Goal: Information Seeking & Learning: Find specific page/section

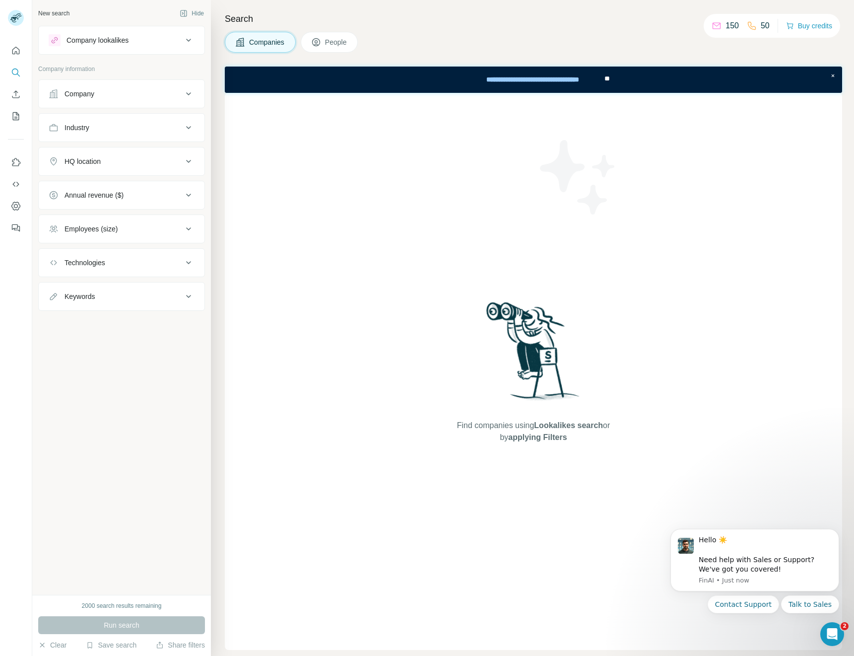
click at [114, 95] on div "Company" at bounding box center [116, 94] width 134 height 10
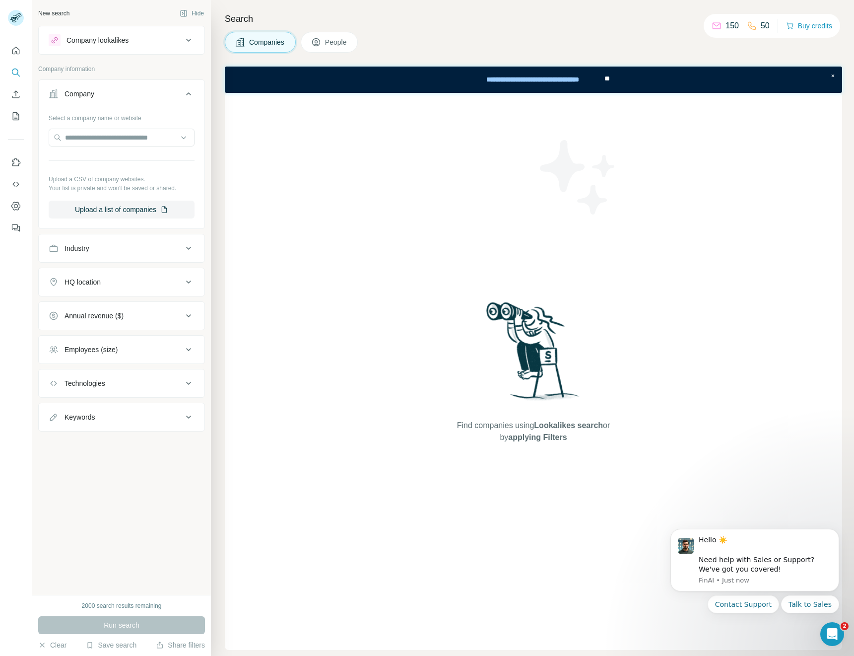
click at [125, 261] on div "Industry" at bounding box center [121, 248] width 167 height 29
click at [100, 243] on div "Industry" at bounding box center [116, 248] width 134 height 10
click at [98, 271] on input at bounding box center [116, 273] width 123 height 11
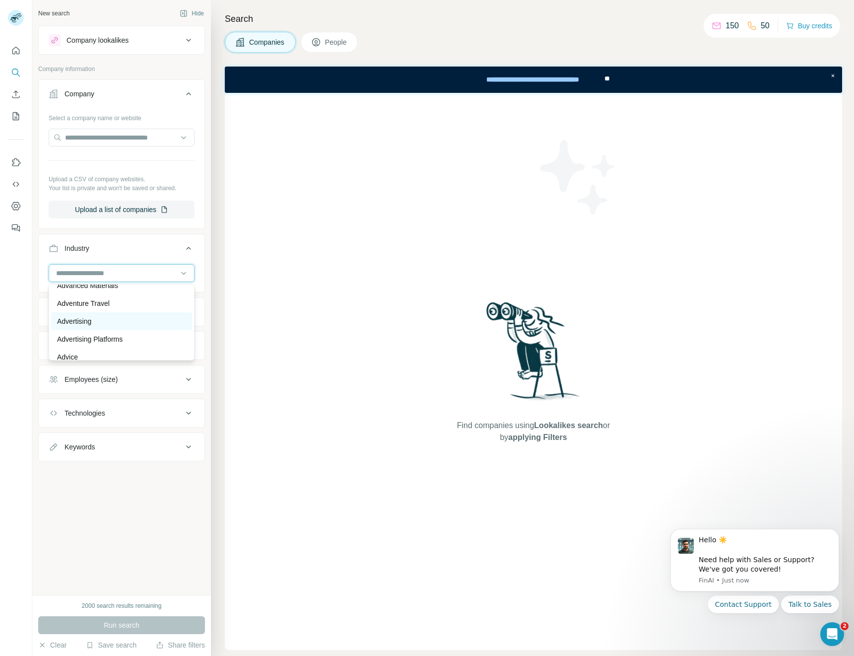
scroll to position [93, 0]
type input "*"
type input "*******"
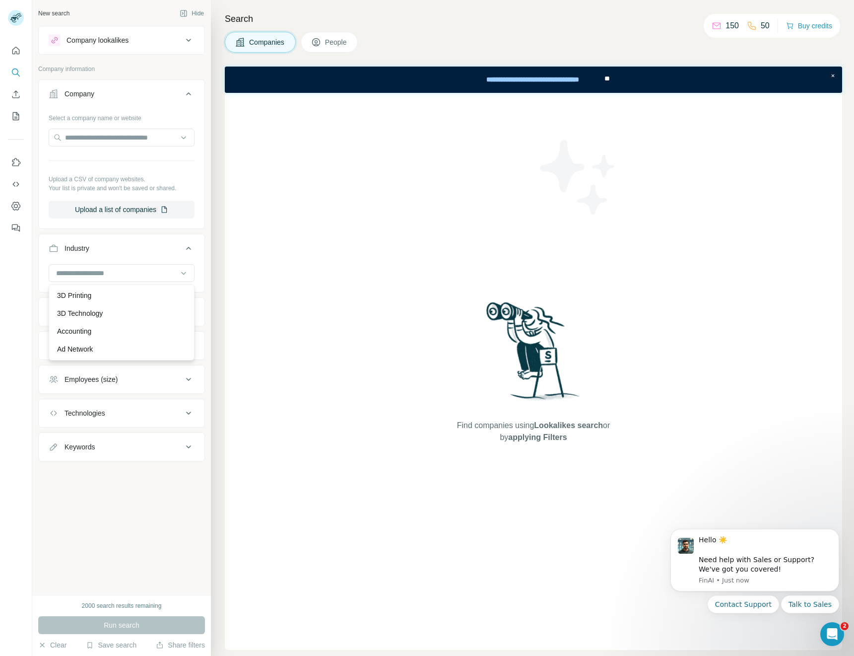
click at [5, 352] on div at bounding box center [16, 328] width 32 height 656
click at [91, 132] on input "text" at bounding box center [122, 138] width 146 height 18
click at [115, 139] on input "text" at bounding box center [122, 138] width 146 height 18
click at [113, 139] on input "text" at bounding box center [122, 138] width 146 height 18
click at [113, 155] on div "Type to search" at bounding box center [121, 161] width 141 height 20
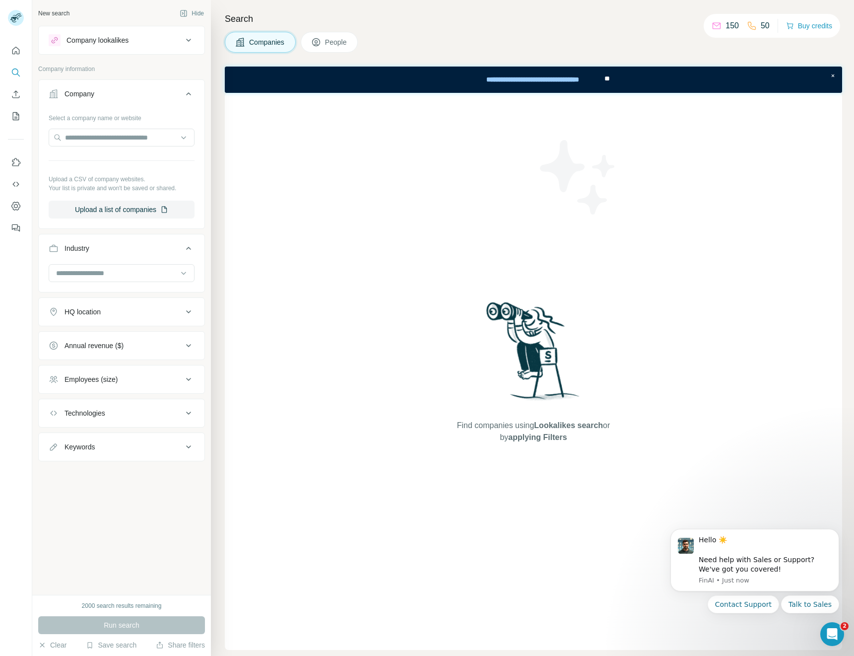
click at [113, 155] on div "Select a company name or website Upload a CSV of company websites. Your list is…" at bounding box center [122, 164] width 146 height 109
click at [125, 135] on input "text" at bounding box center [122, 138] width 146 height 18
click at [129, 139] on input "text" at bounding box center [122, 138] width 146 height 18
click at [98, 447] on div "Keywords" at bounding box center [116, 447] width 134 height 10
click at [99, 419] on button "Technologies" at bounding box center [122, 413] width 166 height 24
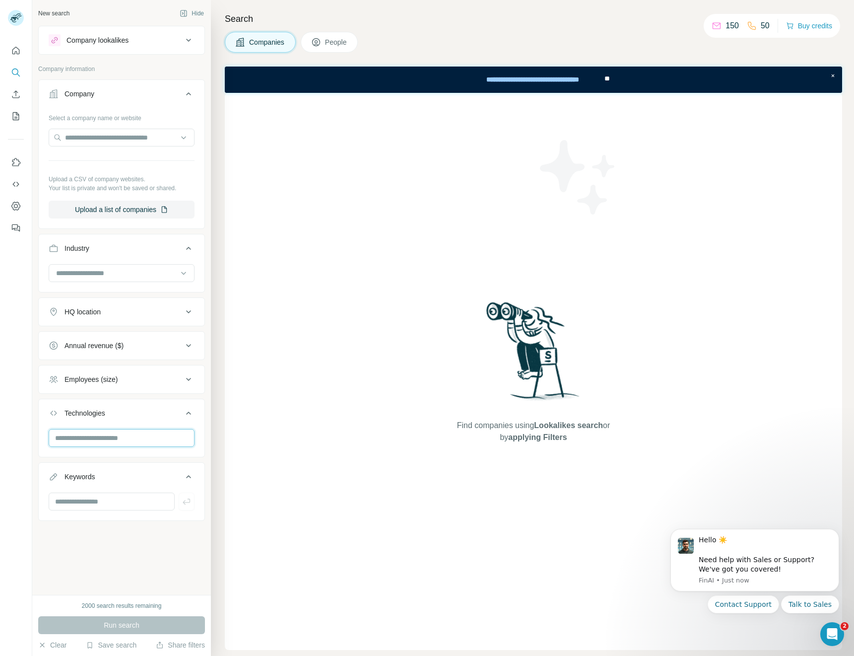
click at [102, 445] on input "text" at bounding box center [122, 438] width 146 height 18
click at [6, 467] on div at bounding box center [16, 328] width 32 height 656
click at [107, 441] on input "text" at bounding box center [122, 438] width 146 height 18
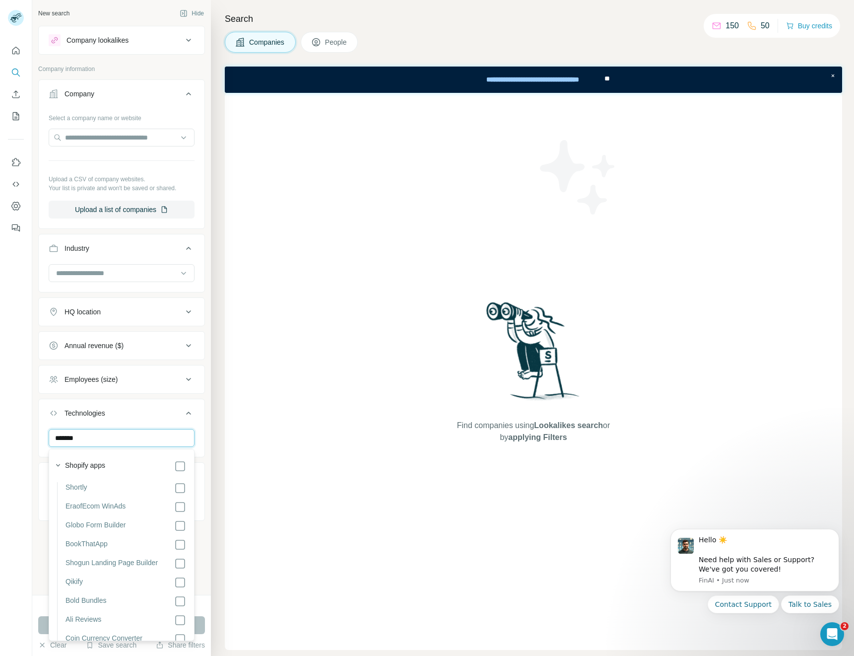
type input "*******"
click at [28, 461] on div at bounding box center [16, 328] width 32 height 656
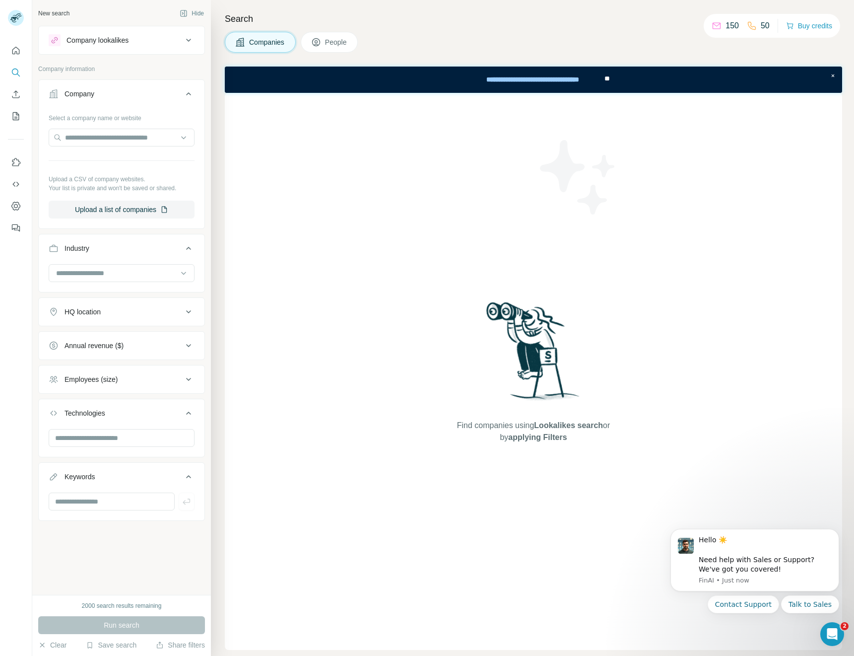
click at [66, 364] on ul "Company Select a company name or website Upload a CSV of company websites. Your…" at bounding box center [121, 299] width 167 height 441
click at [66, 374] on div "Employees (size)" at bounding box center [91, 379] width 53 height 10
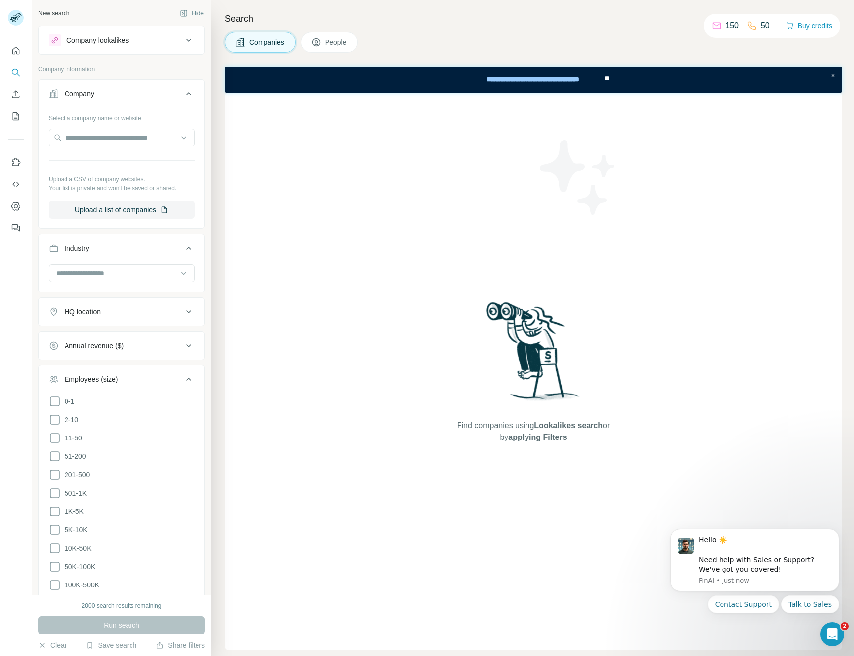
click at [76, 349] on div "Annual revenue ($)" at bounding box center [94, 346] width 59 height 10
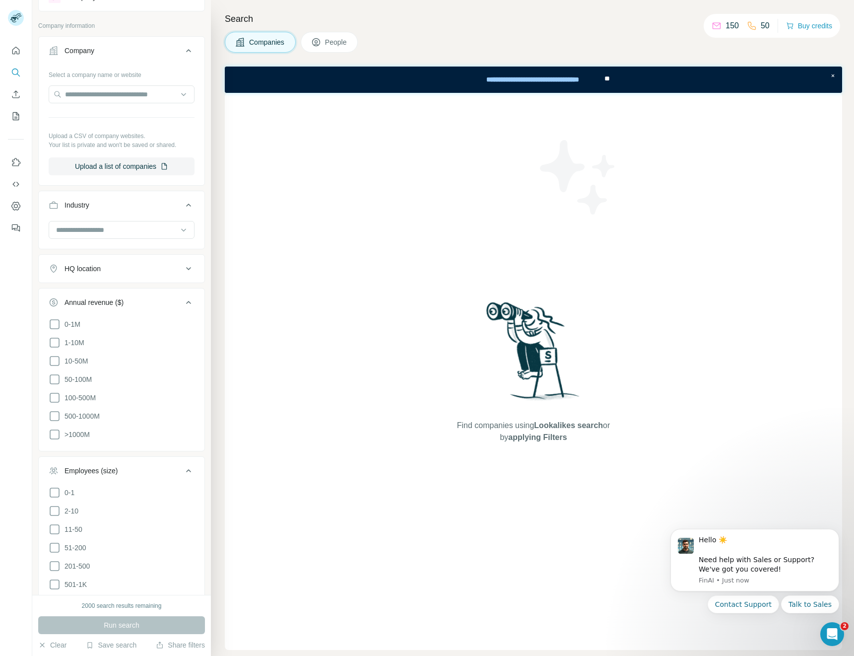
scroll to position [63, 0]
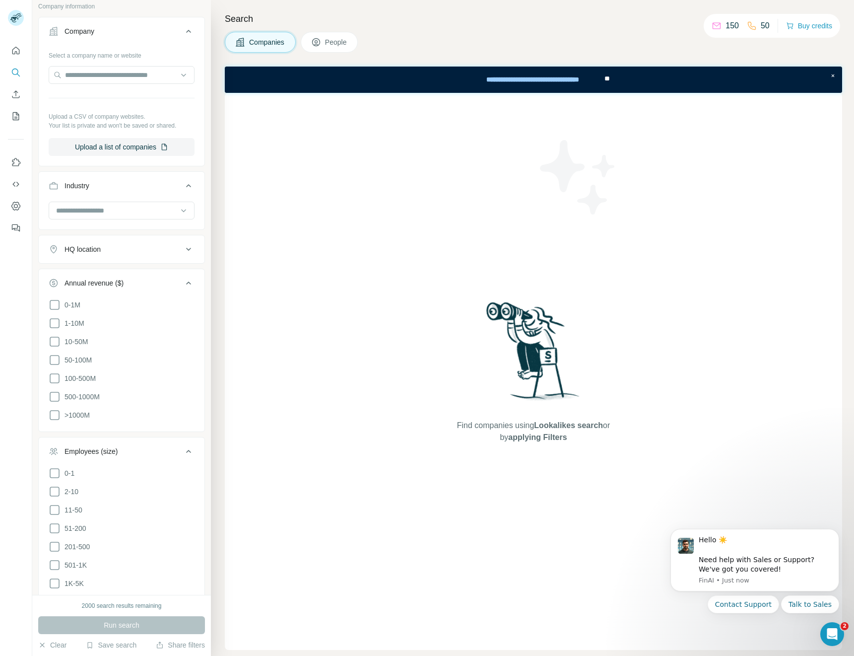
click at [69, 228] on div "Industry" at bounding box center [121, 200] width 167 height 59
click at [69, 244] on div "HQ location" at bounding box center [83, 249] width 36 height 10
click at [89, 281] on input "text" at bounding box center [122, 274] width 146 height 18
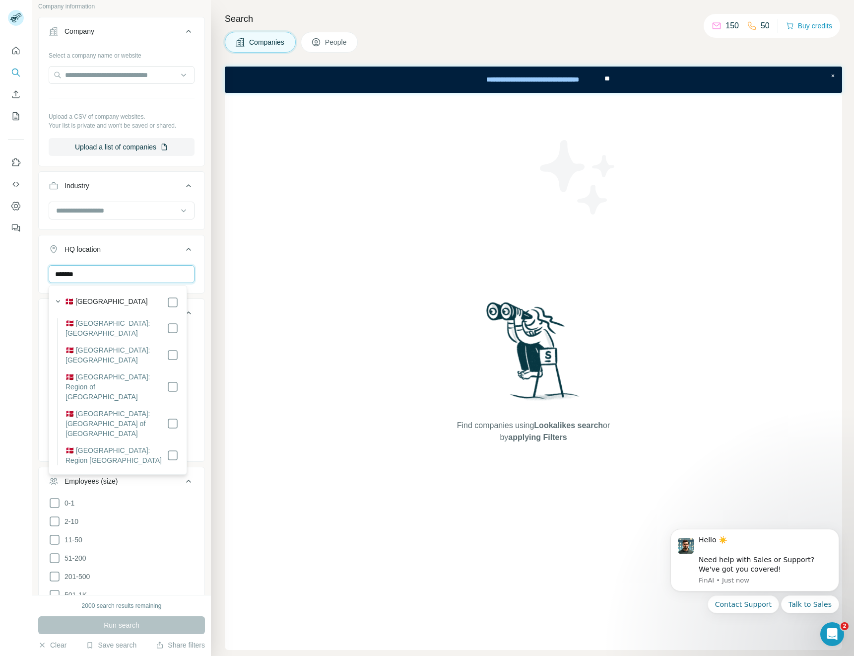
type input "*******"
click at [113, 300] on div "🇩🇰 [GEOGRAPHIC_DATA]" at bounding box center [122, 302] width 114 height 12
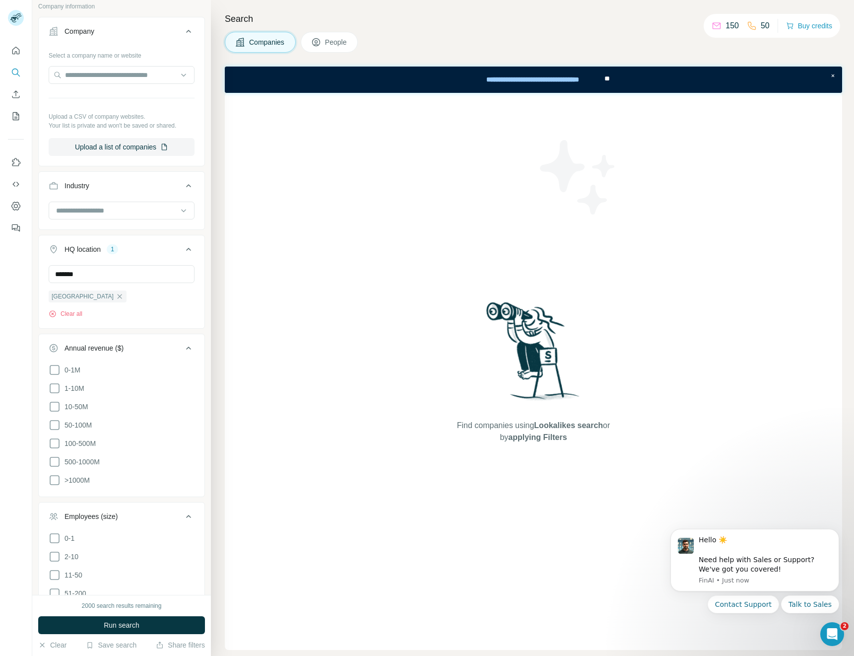
click at [17, 283] on div at bounding box center [16, 328] width 32 height 656
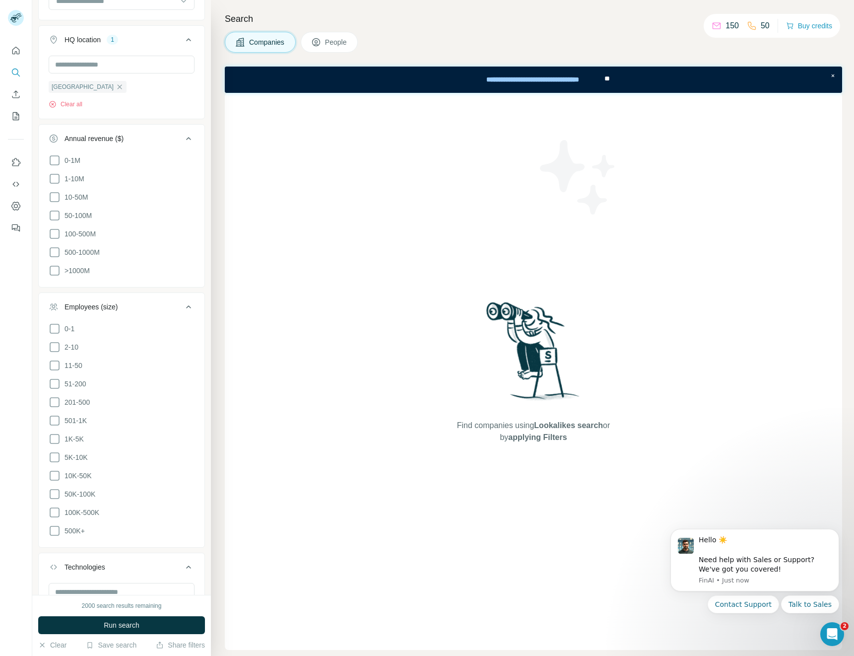
scroll to position [371, 0]
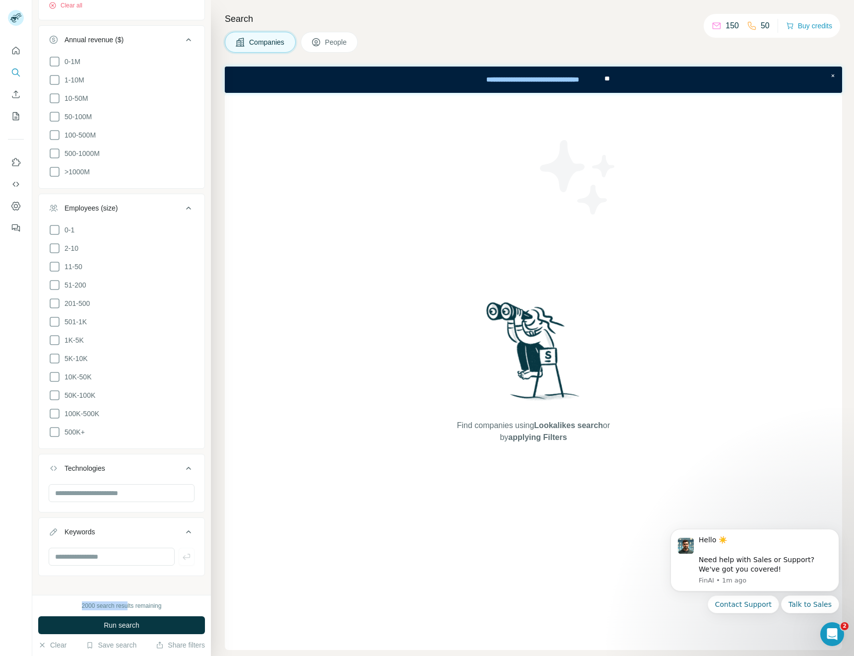
drag, startPoint x: 127, startPoint y: 604, endPoint x: 67, endPoint y: 604, distance: 60.1
click at [67, 604] on div "2000 search results remaining" at bounding box center [121, 605] width 167 height 9
click at [110, 627] on span "Run search" at bounding box center [122, 625] width 36 height 10
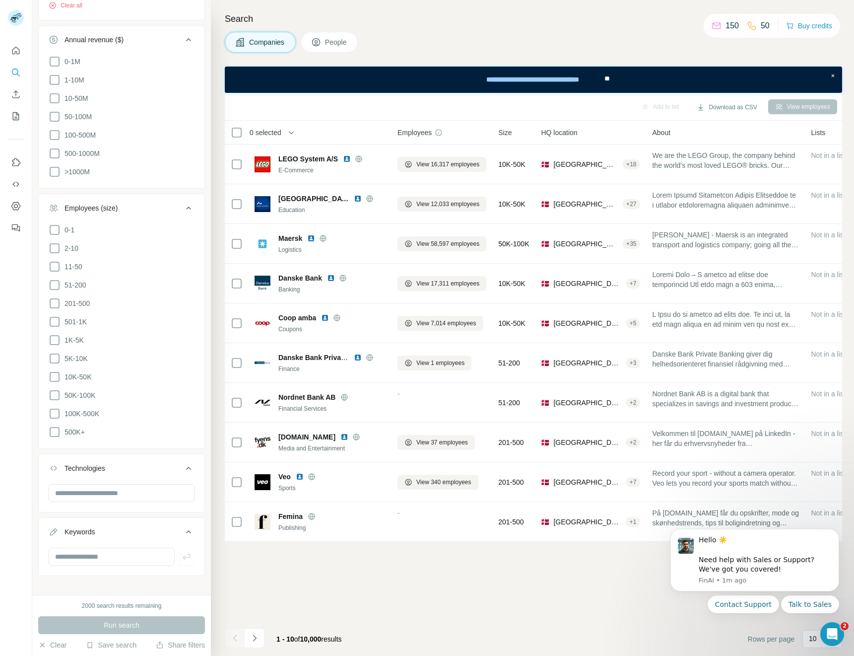
scroll to position [0, 0]
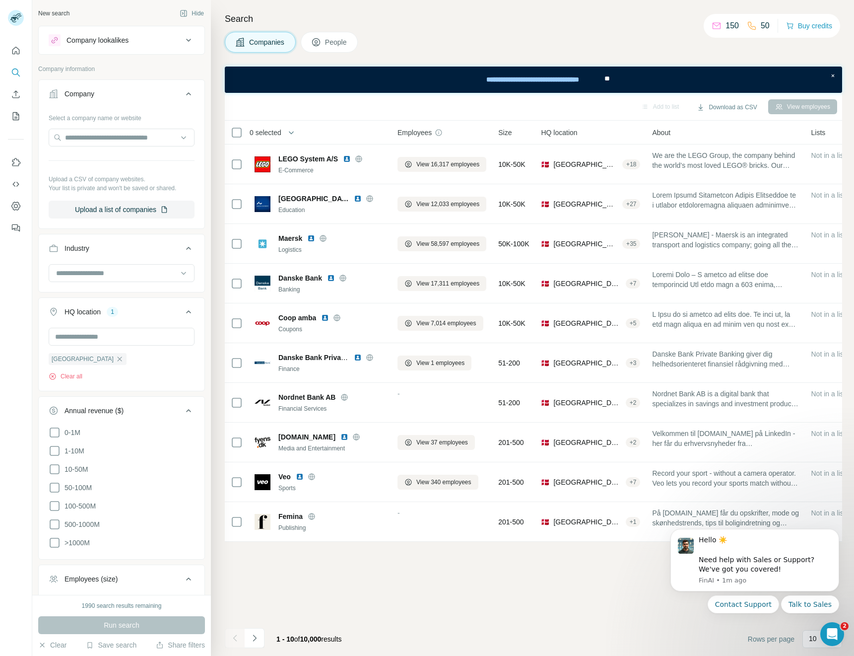
click at [330, 44] on span "People" at bounding box center [336, 42] width 23 height 10
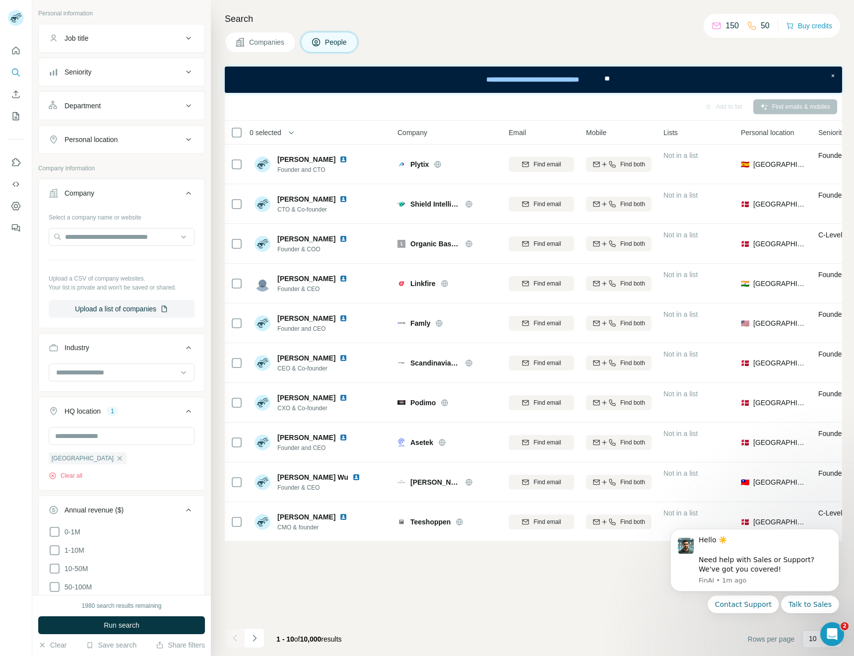
scroll to position [61, 0]
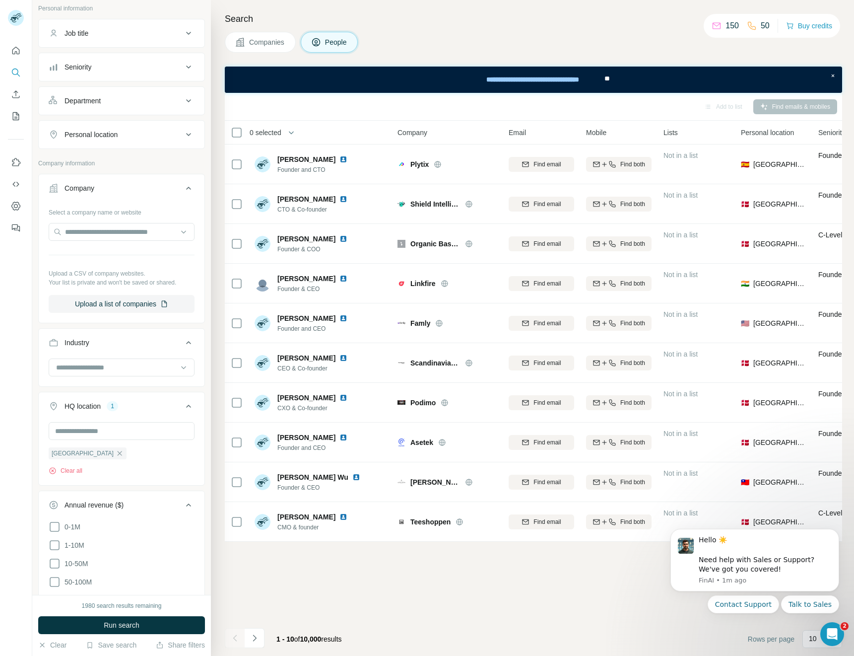
click at [564, 571] on div "Add to list Find emails & mobiles 0 selected People Company Email Mobile Lists …" at bounding box center [534, 374] width 618 height 563
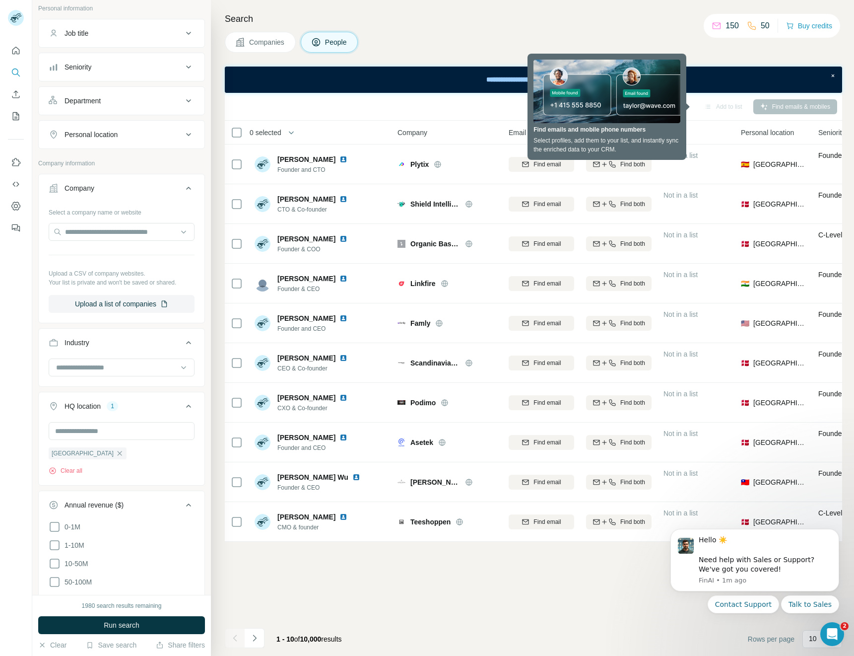
scroll to position [0, 0]
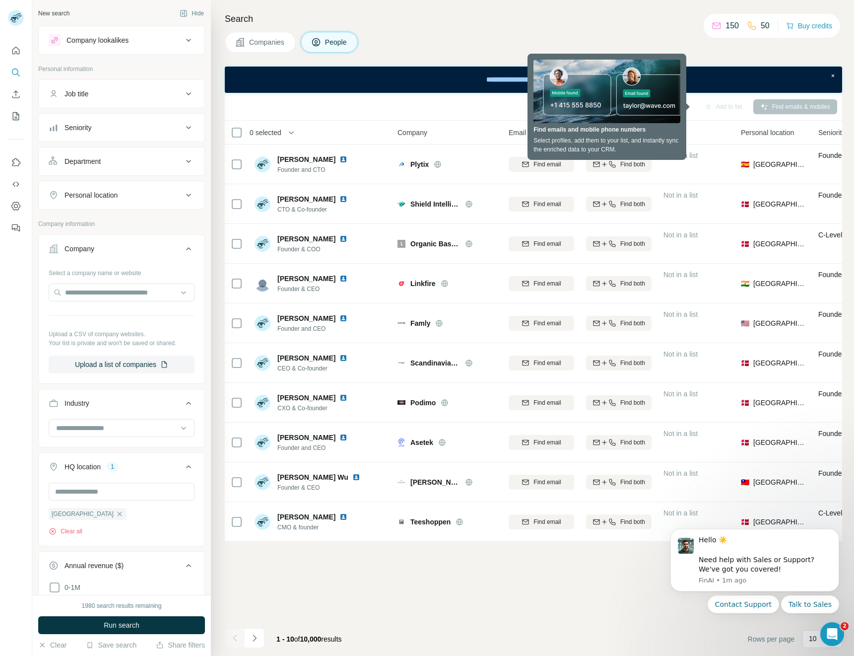
click at [94, 99] on button "Job title" at bounding box center [122, 94] width 166 height 24
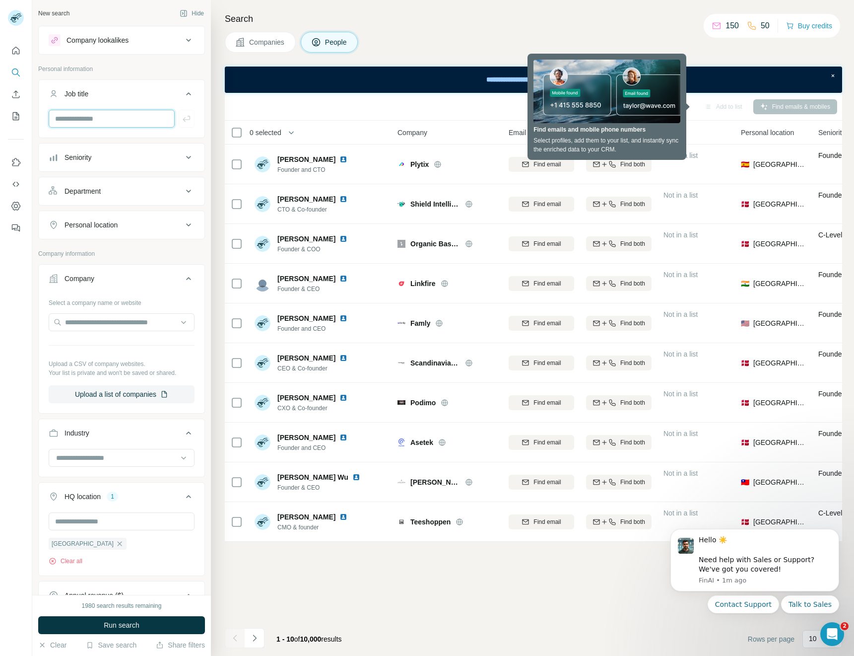
click at [118, 117] on input "text" at bounding box center [112, 119] width 126 height 18
type input "****"
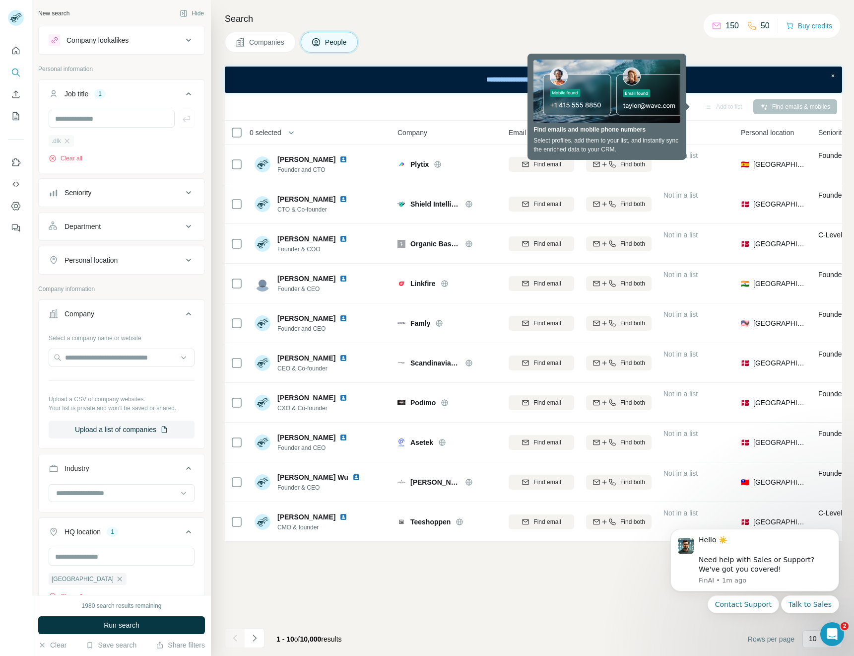
click at [71, 143] on div ".dlk" at bounding box center [61, 141] width 25 height 12
click at [76, 116] on input "text" at bounding box center [112, 119] width 126 height 18
click at [68, 142] on icon "button" at bounding box center [67, 141] width 4 height 4
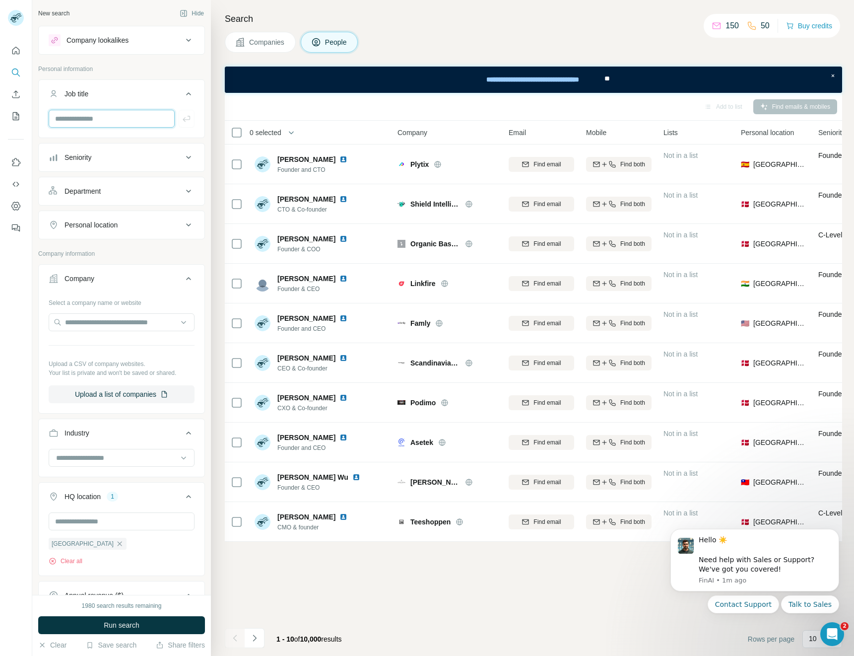
click at [84, 110] on input "text" at bounding box center [112, 119] width 126 height 18
type input "***"
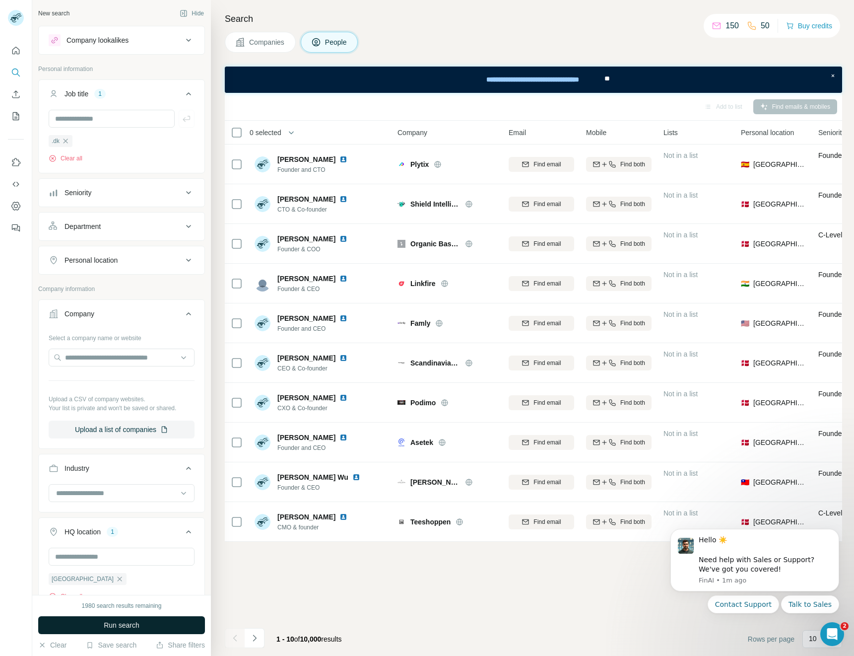
click at [147, 619] on button "Run search" at bounding box center [121, 625] width 167 height 18
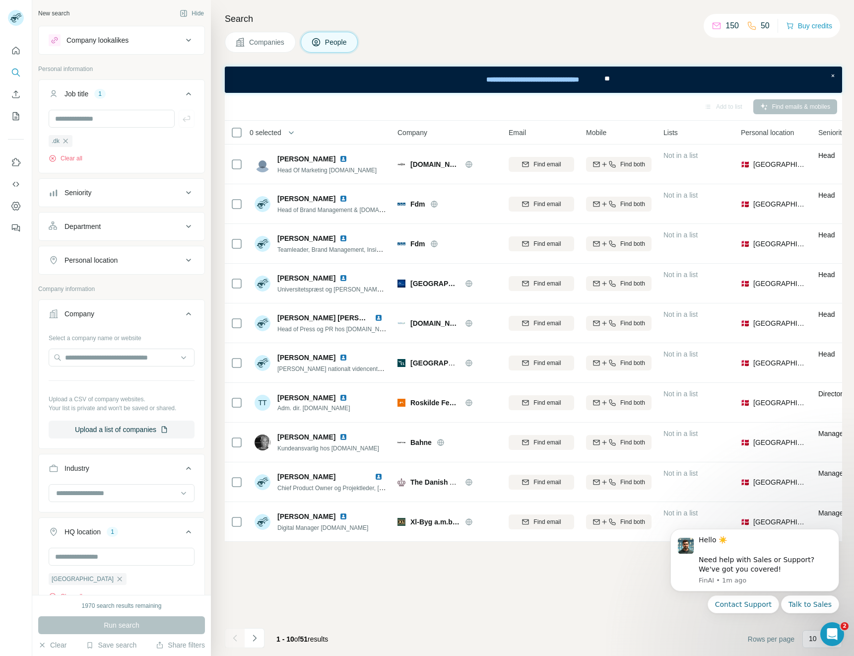
click at [80, 92] on div "Job title" at bounding box center [77, 94] width 24 height 10
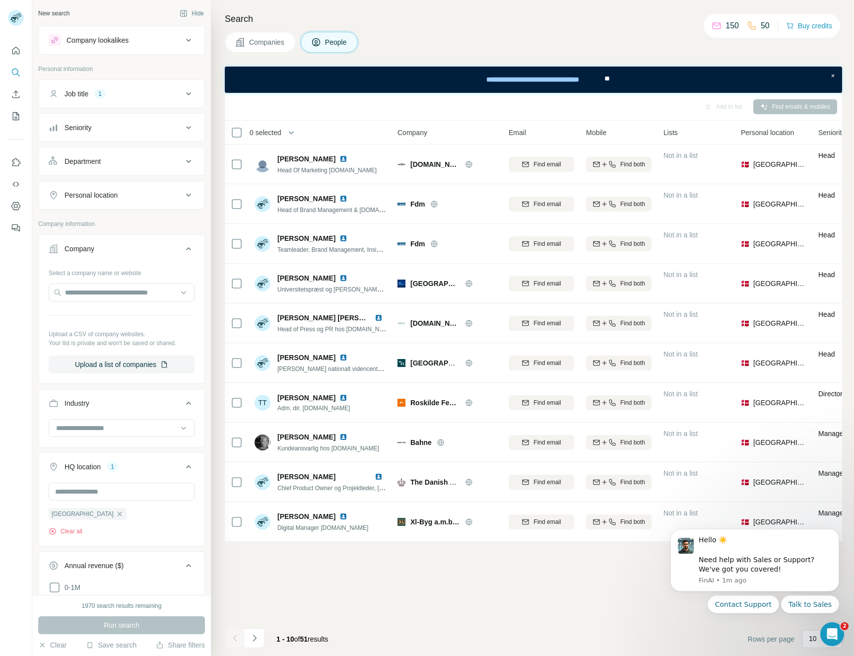
click at [89, 94] on div "Job title 1" at bounding box center [116, 94] width 134 height 10
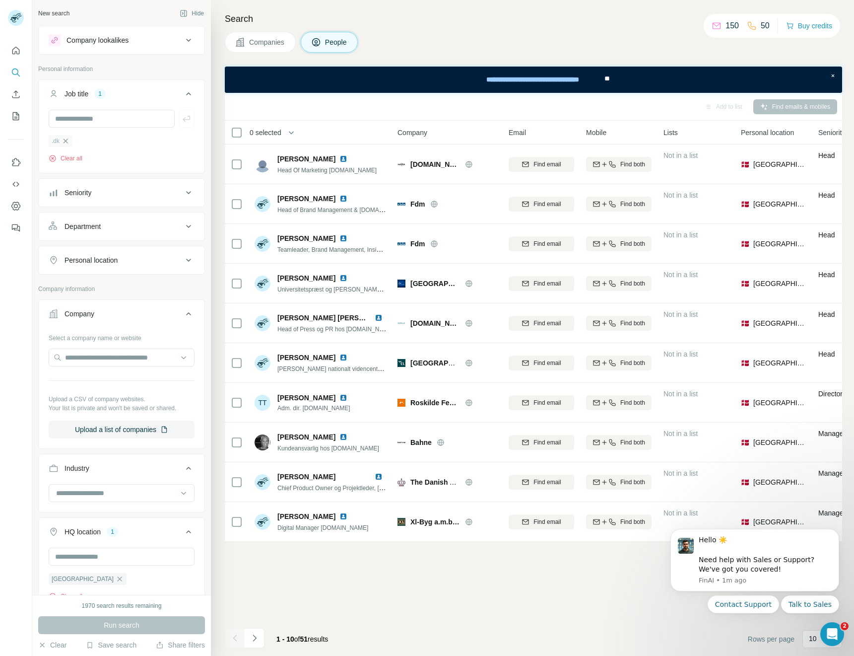
click at [68, 140] on icon "button" at bounding box center [66, 141] width 8 height 8
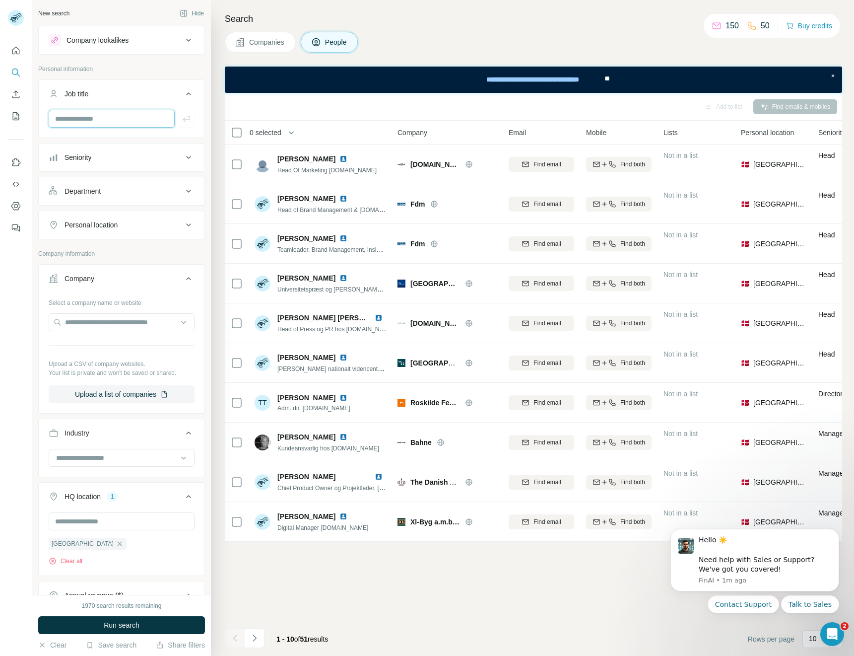
click at [97, 111] on input "text" at bounding box center [112, 119] width 126 height 18
click at [91, 198] on button "Department" at bounding box center [122, 191] width 166 height 24
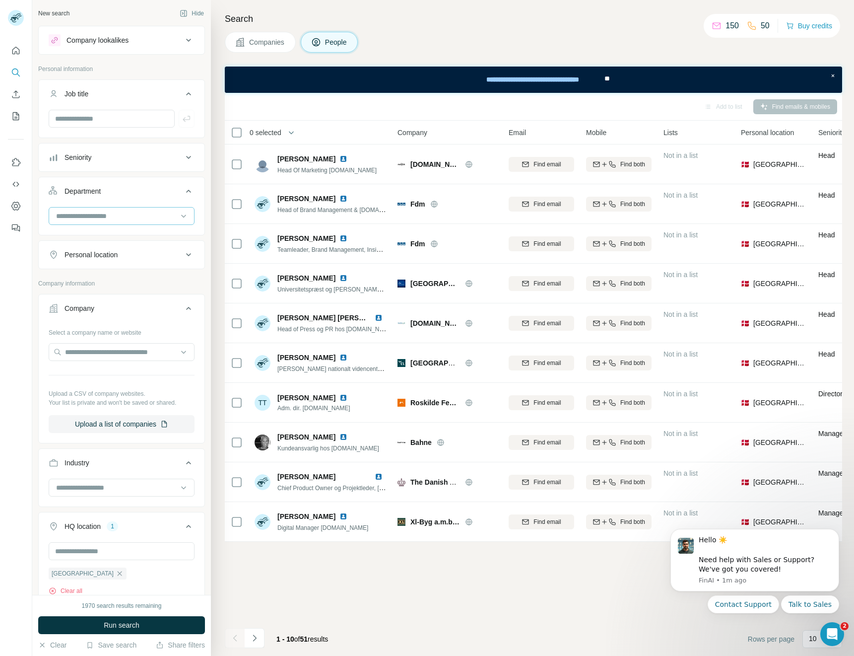
click at [95, 218] on input at bounding box center [116, 215] width 123 height 11
click at [23, 245] on div at bounding box center [16, 328] width 32 height 656
click at [119, 250] on div "Personal location" at bounding box center [116, 255] width 134 height 10
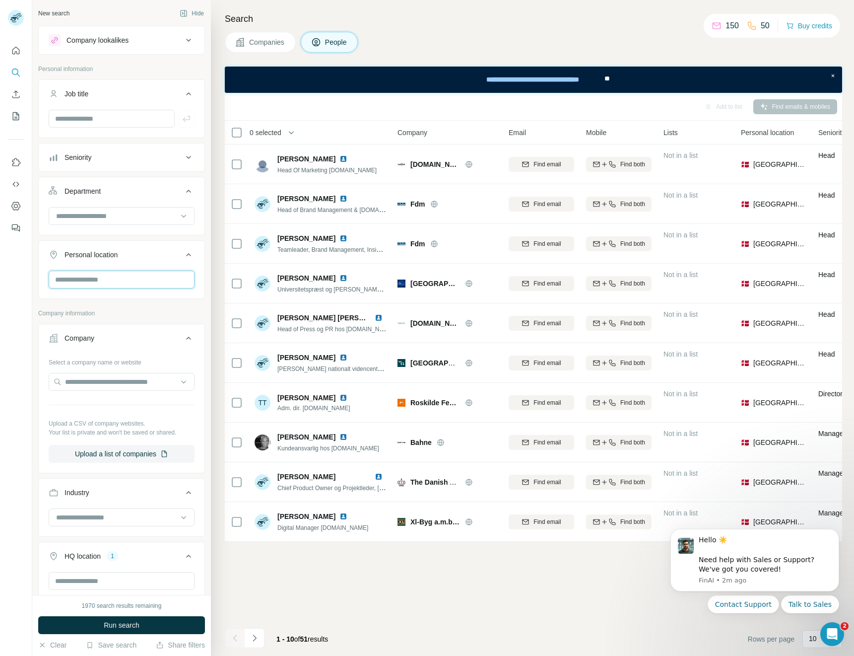
click at [122, 279] on input "text" at bounding box center [122, 280] width 146 height 18
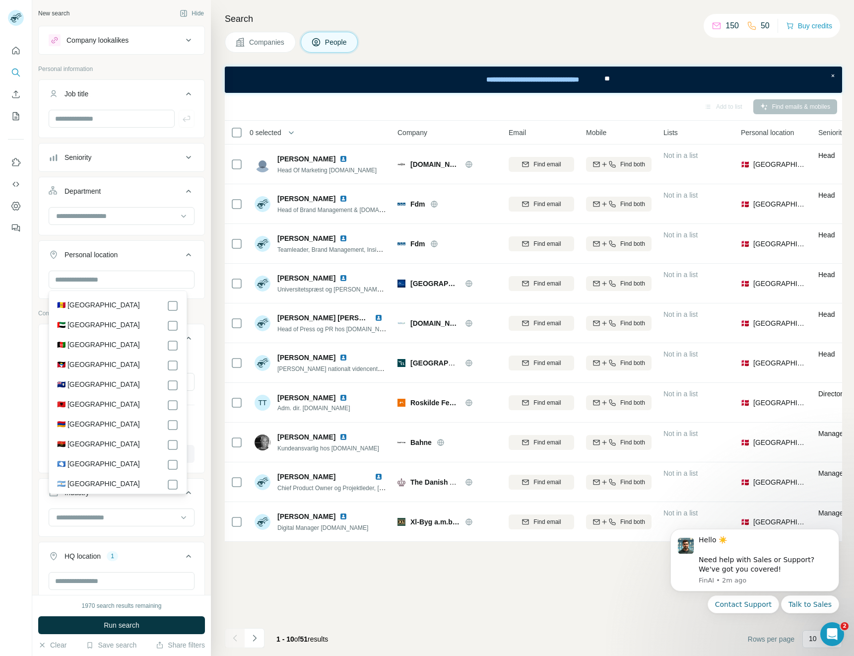
click at [100, 151] on button "Seniority" at bounding box center [122, 157] width 166 height 24
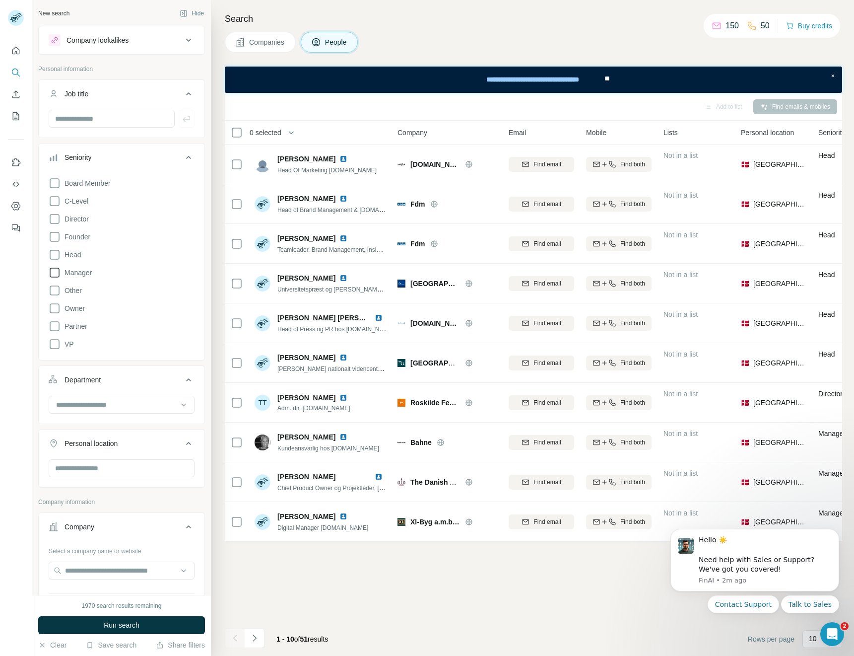
scroll to position [49, 0]
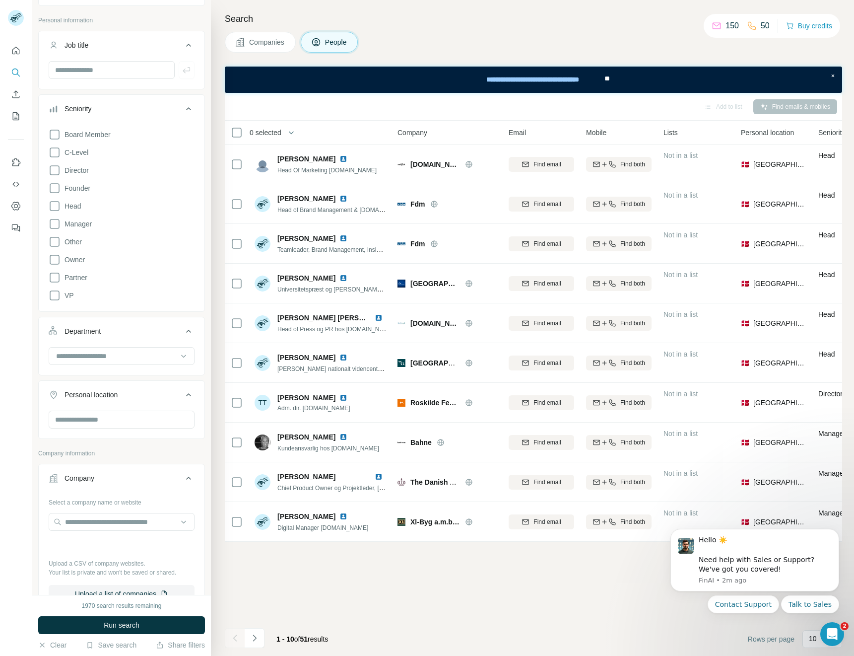
click at [64, 230] on div "Board Member C-Level Director Founder Head Manager Other Owner Partner VP" at bounding box center [122, 213] width 146 height 177
click at [64, 224] on span "Manager" at bounding box center [76, 224] width 31 height 10
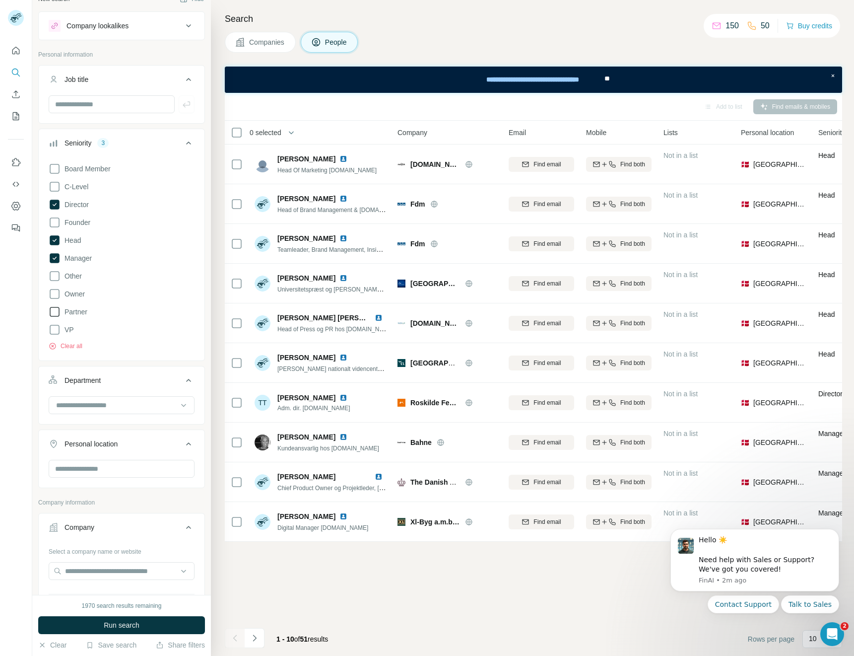
scroll to position [14, 0]
click at [60, 295] on icon at bounding box center [55, 294] width 12 height 12
click at [183, 148] on icon at bounding box center [189, 144] width 12 height 12
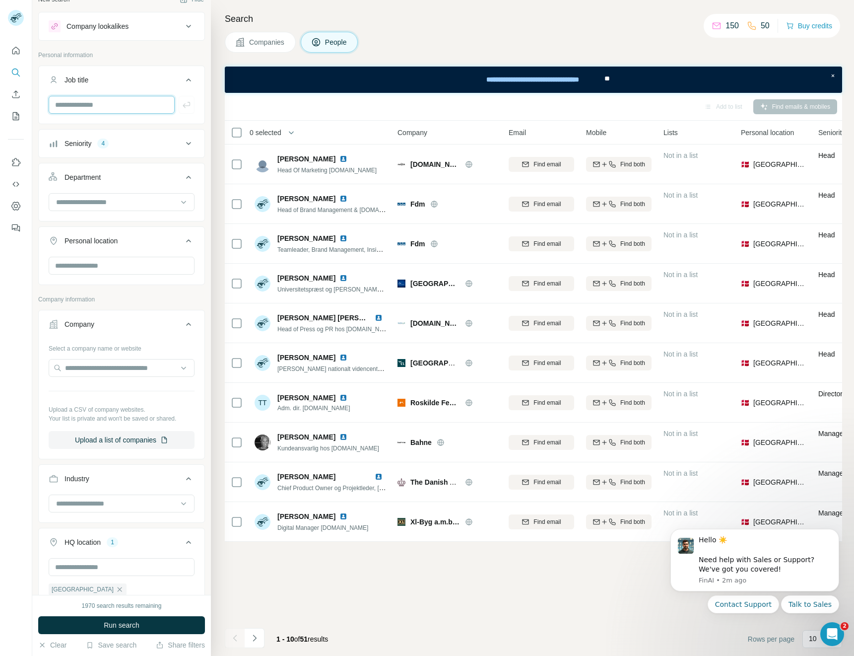
click at [119, 101] on input "text" at bounding box center [112, 105] width 126 height 18
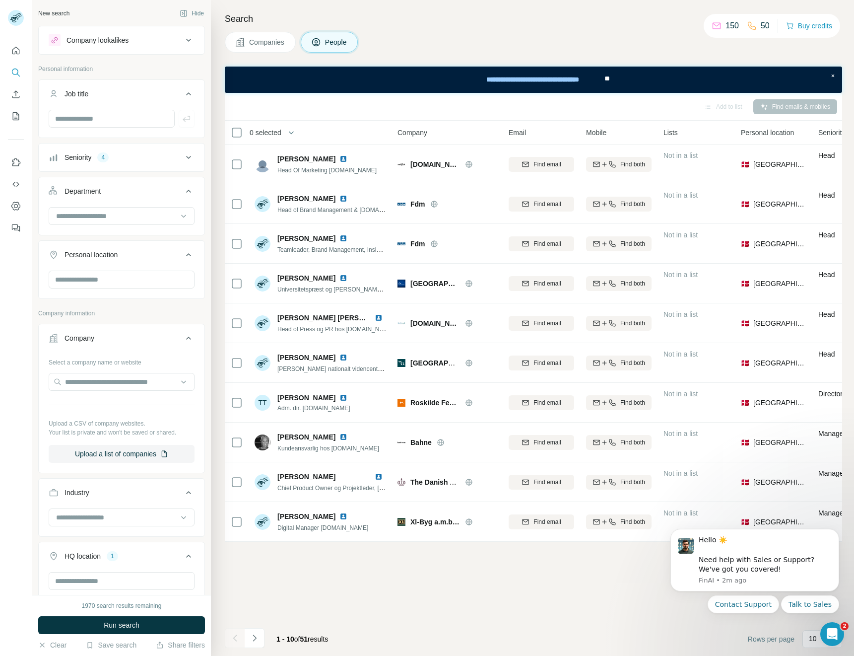
click at [115, 40] on div "Company lookalikes" at bounding box center [98, 40] width 62 height 10
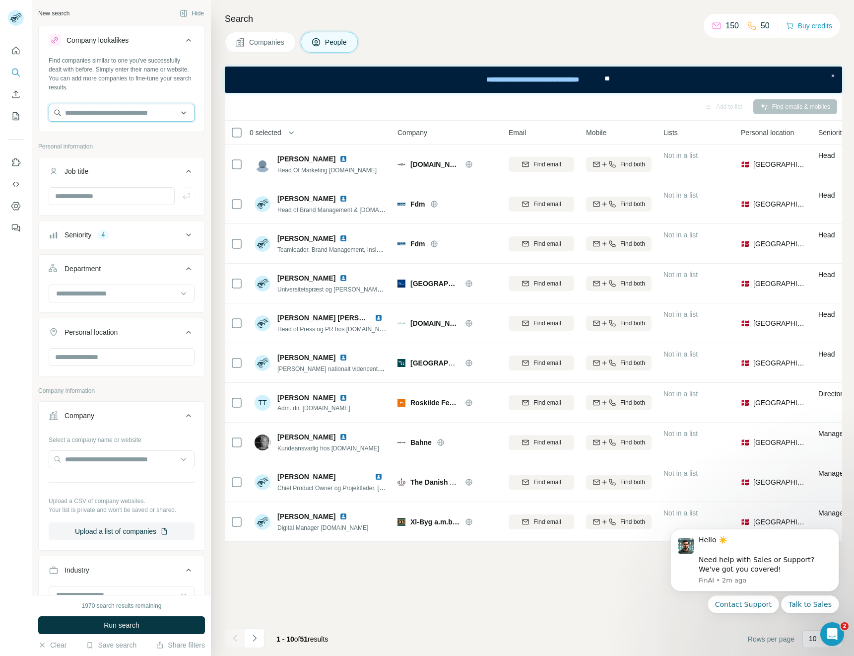
click at [125, 112] on input "text" at bounding box center [122, 113] width 146 height 18
click at [90, 111] on input "text" at bounding box center [122, 113] width 146 height 18
click at [130, 111] on input "text" at bounding box center [122, 113] width 146 height 18
type input "*"
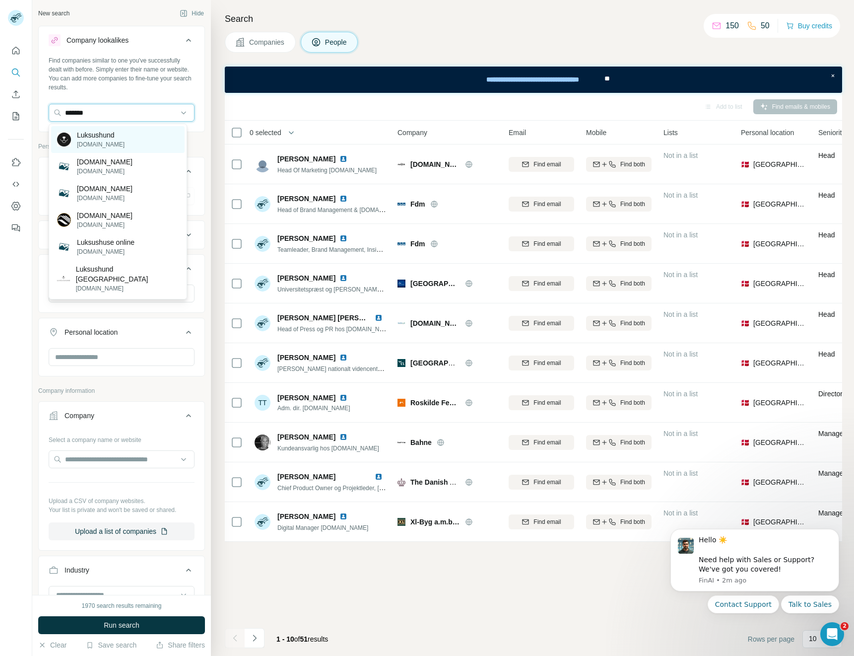
type input "*******"
click at [79, 141] on p "[DOMAIN_NAME]" at bounding box center [101, 144] width 48 height 9
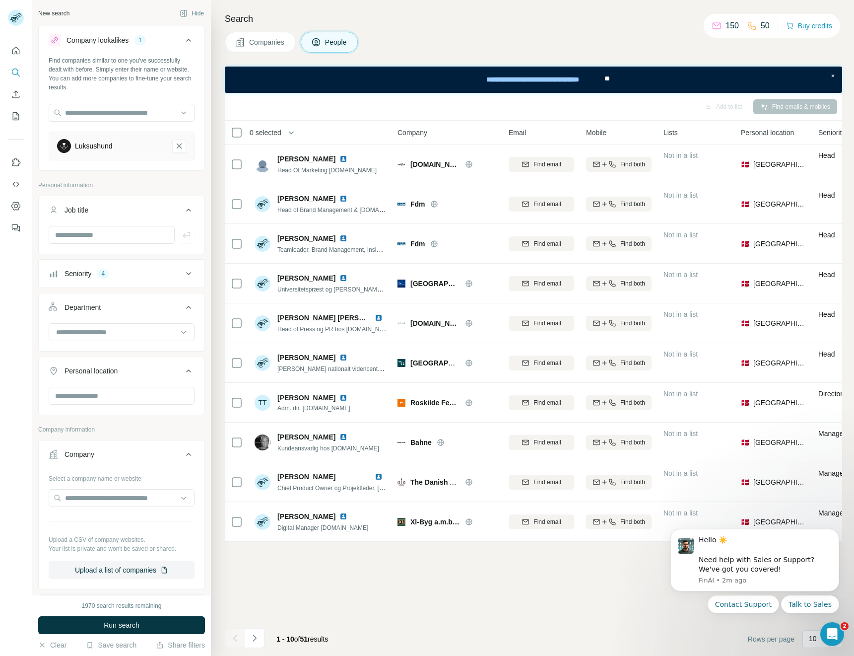
scroll to position [55, 0]
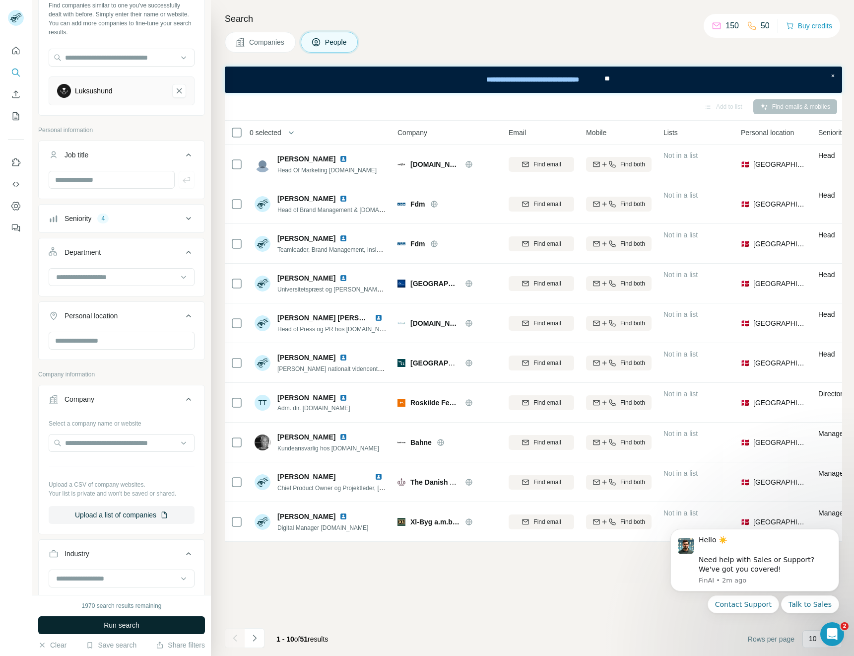
click at [152, 628] on button "Run search" at bounding box center [121, 625] width 167 height 18
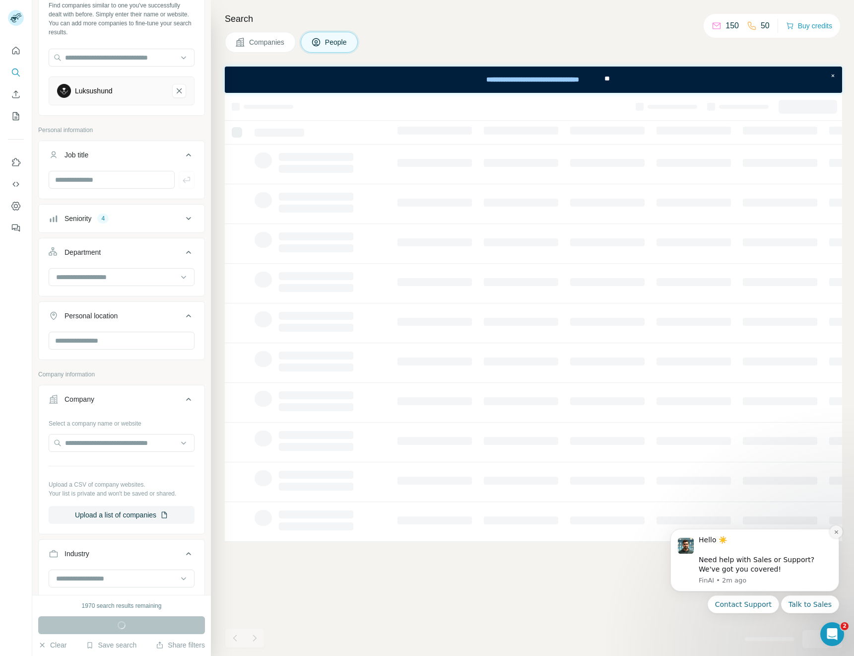
click at [839, 532] on button "Dismiss notification" at bounding box center [836, 531] width 13 height 13
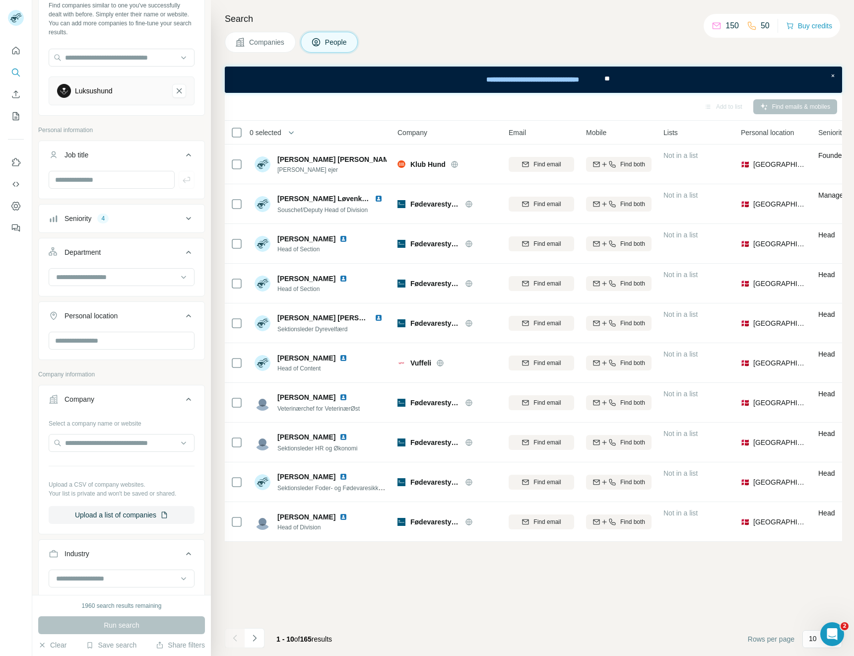
click at [97, 212] on button "Seniority 4" at bounding box center [122, 219] width 166 height 24
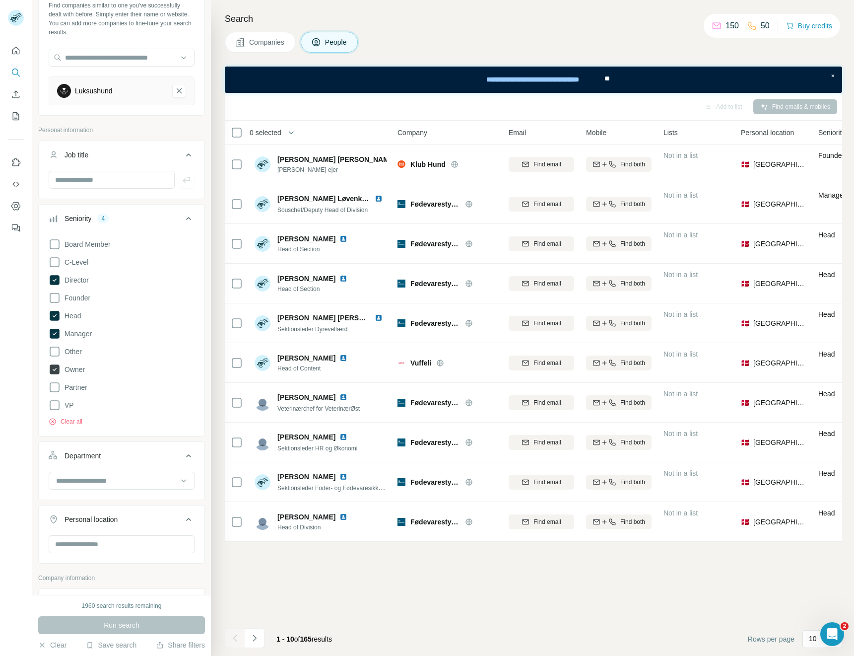
click at [58, 369] on icon at bounding box center [55, 369] width 10 height 10
click at [55, 331] on icon at bounding box center [55, 334] width 10 height 10
click at [57, 282] on icon at bounding box center [55, 280] width 10 height 10
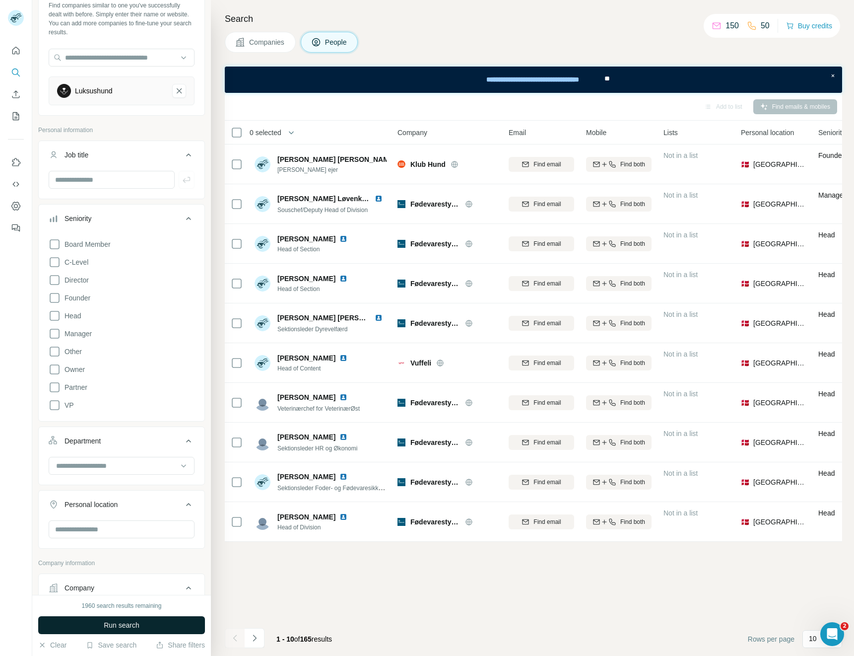
click at [121, 626] on span "Run search" at bounding box center [122, 625] width 36 height 10
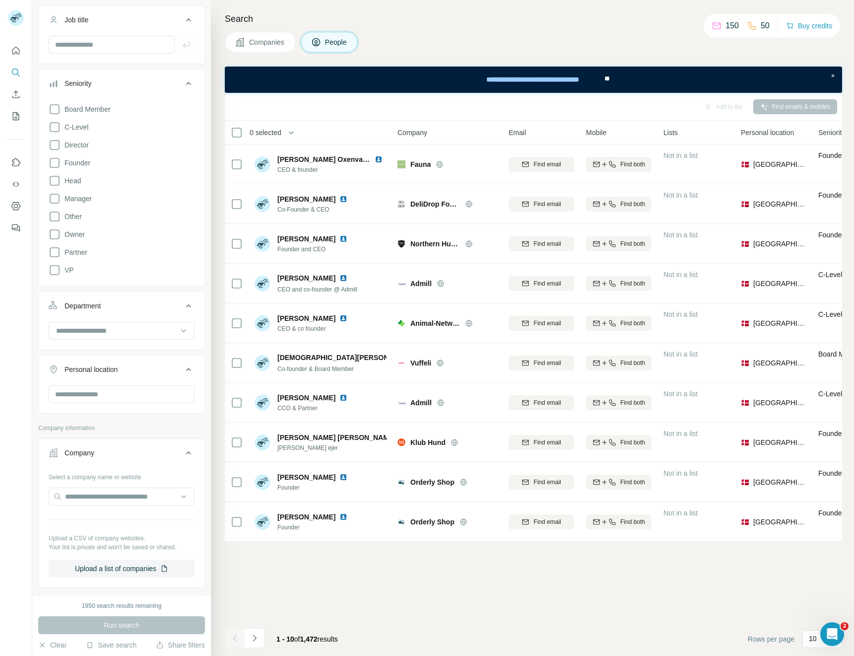
scroll to position [437, 0]
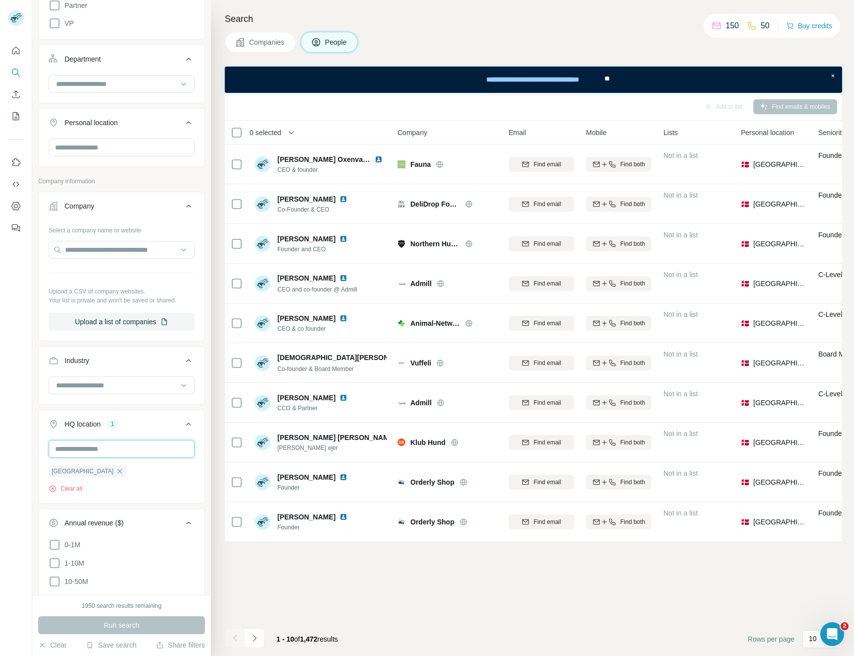
click at [122, 451] on input "text" at bounding box center [122, 449] width 146 height 18
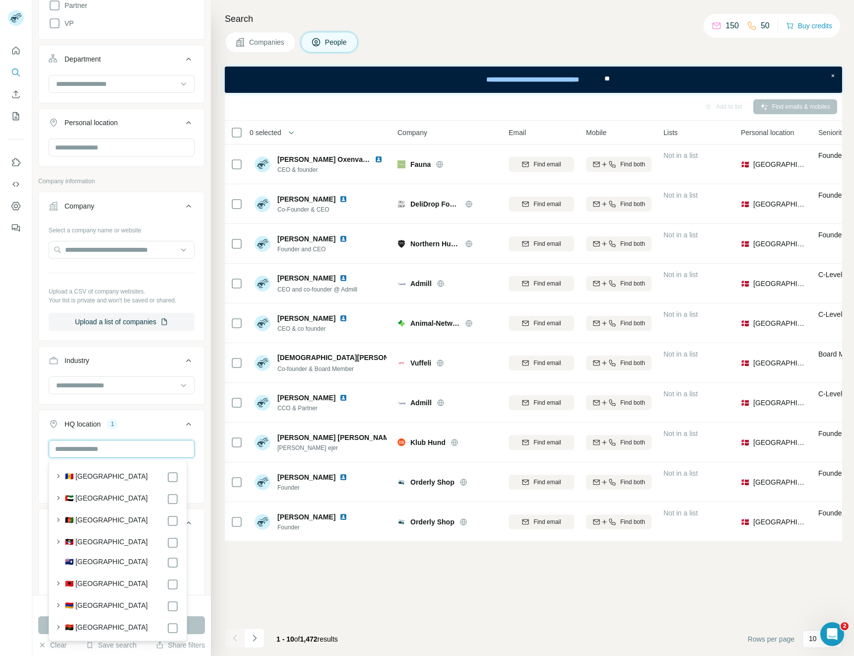
click at [122, 450] on input "text" at bounding box center [122, 449] width 146 height 18
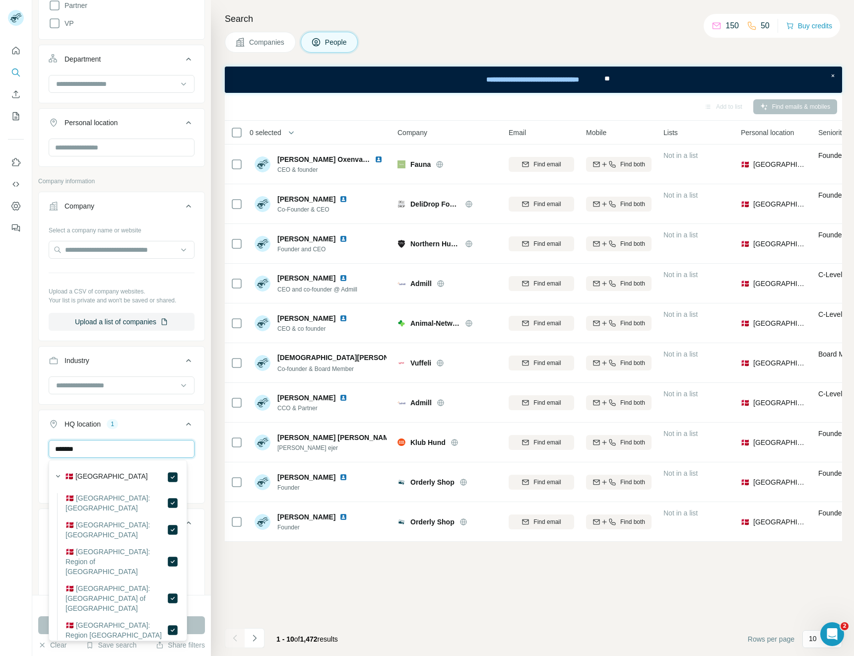
type input "*******"
click at [31, 476] on div at bounding box center [16, 328] width 32 height 656
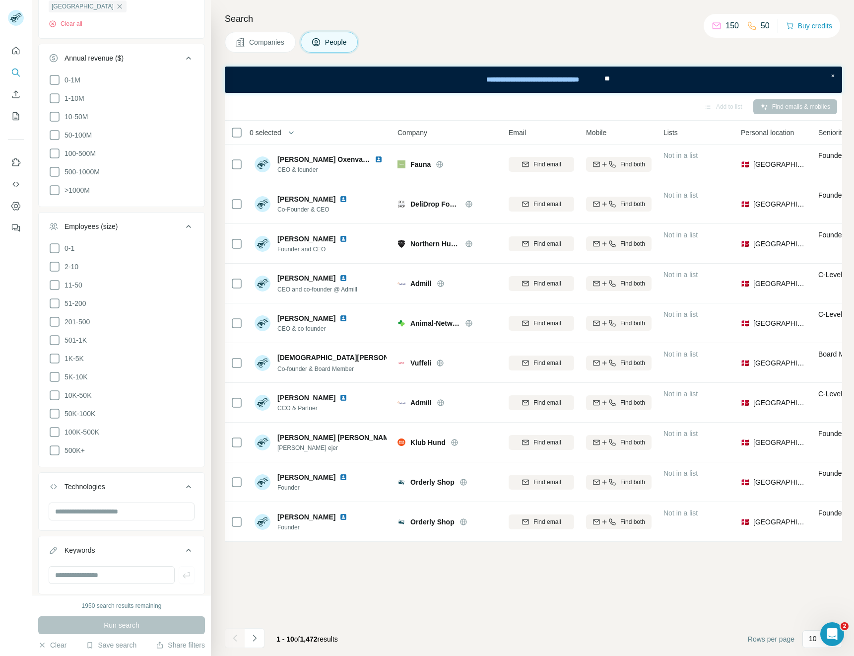
scroll to position [882, 0]
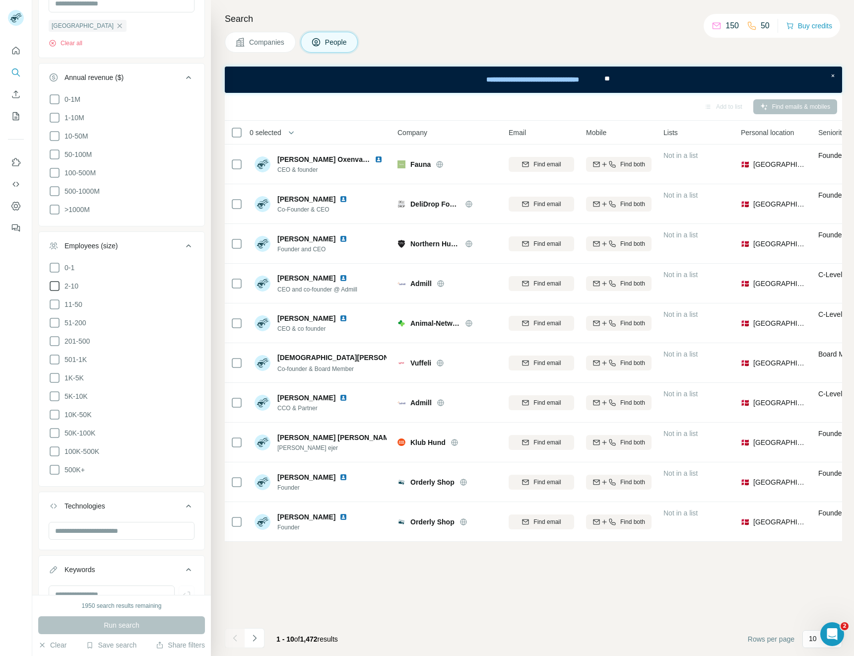
click at [58, 282] on icon at bounding box center [55, 286] width 12 height 12
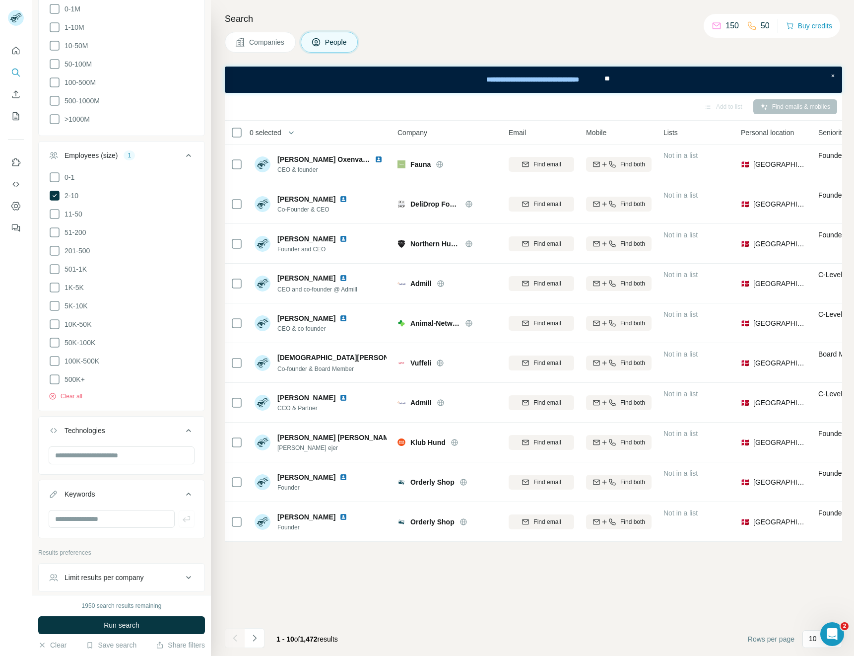
scroll to position [993, 0]
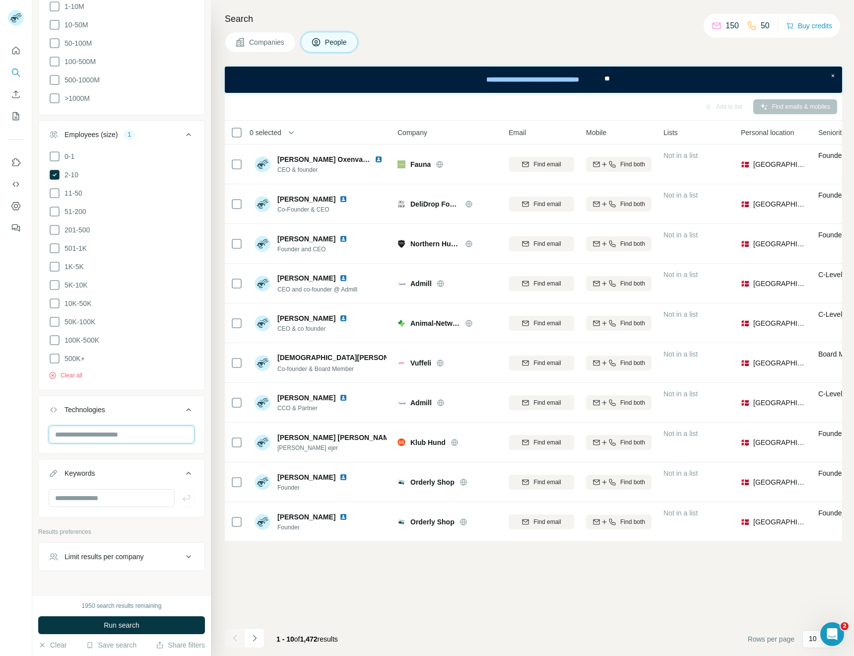
click at [103, 425] on input "text" at bounding box center [122, 434] width 146 height 18
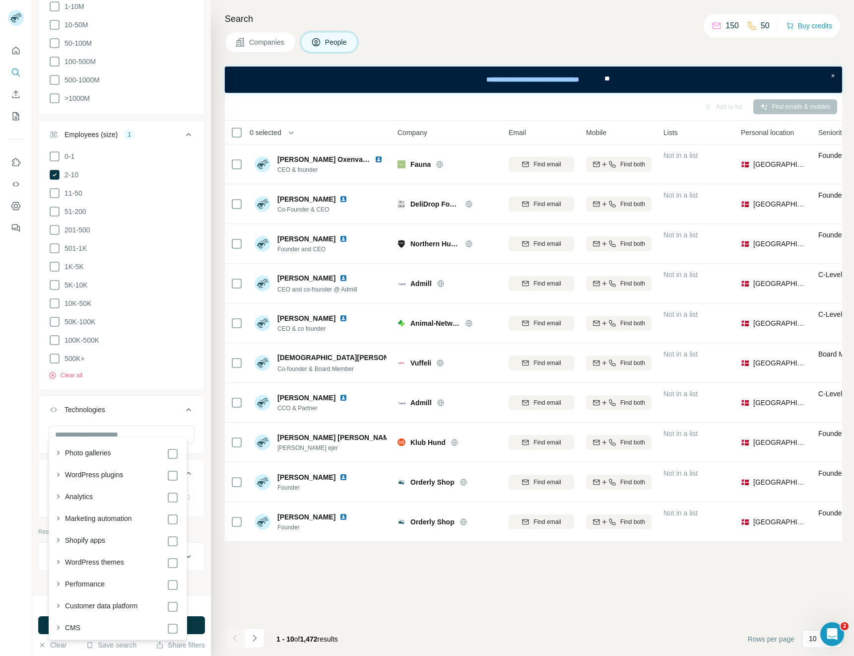
click at [5, 425] on div at bounding box center [16, 328] width 32 height 656
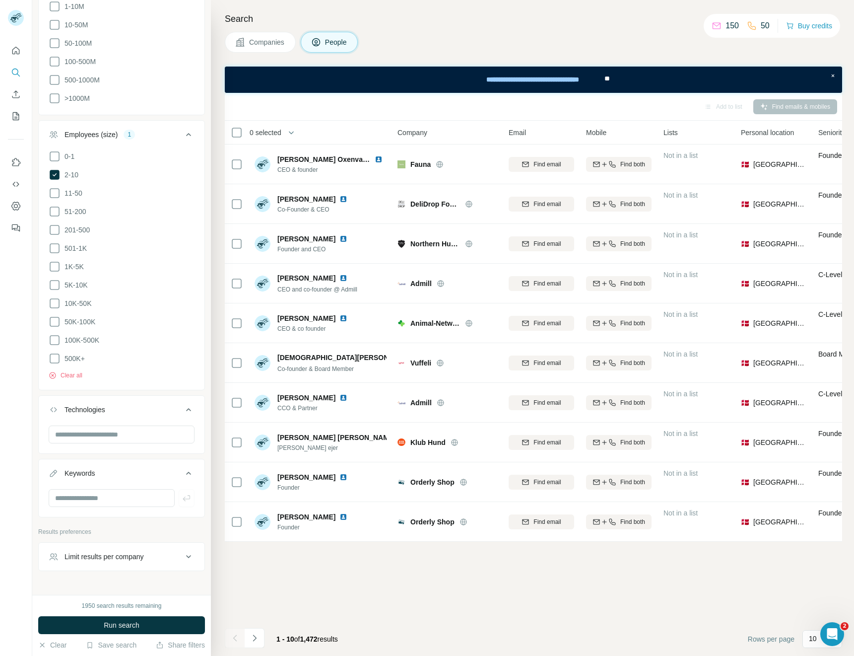
click at [66, 500] on div at bounding box center [122, 502] width 166 height 26
click at [87, 489] on input "text" at bounding box center [112, 498] width 126 height 18
type input "***"
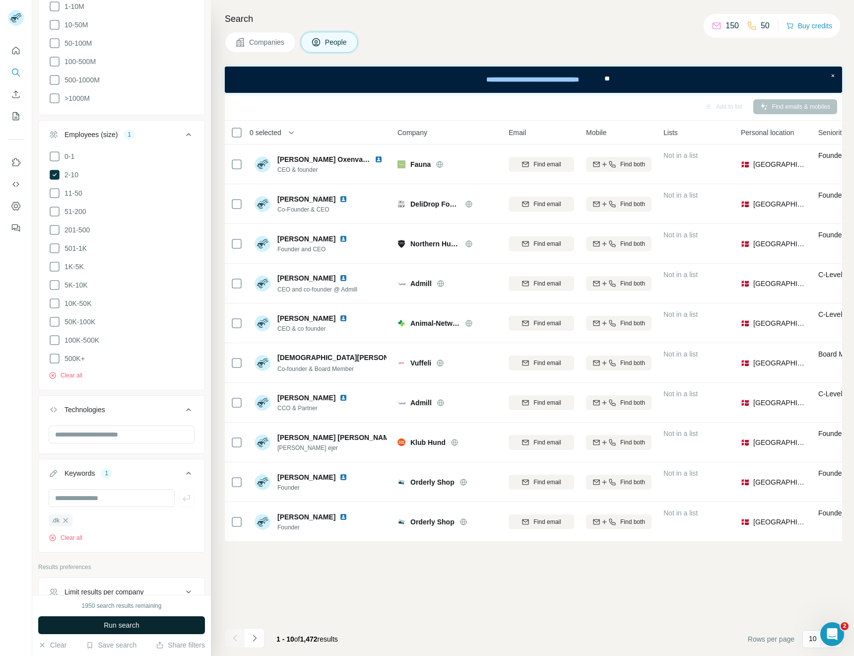
click at [67, 628] on button "Run search" at bounding box center [121, 625] width 167 height 18
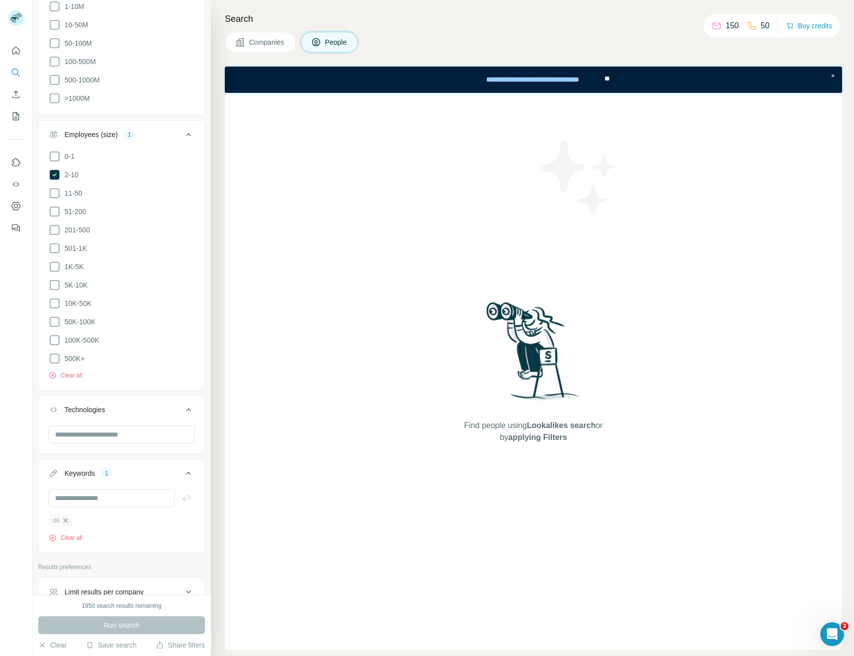
click at [62, 516] on icon "button" at bounding box center [66, 520] width 8 height 8
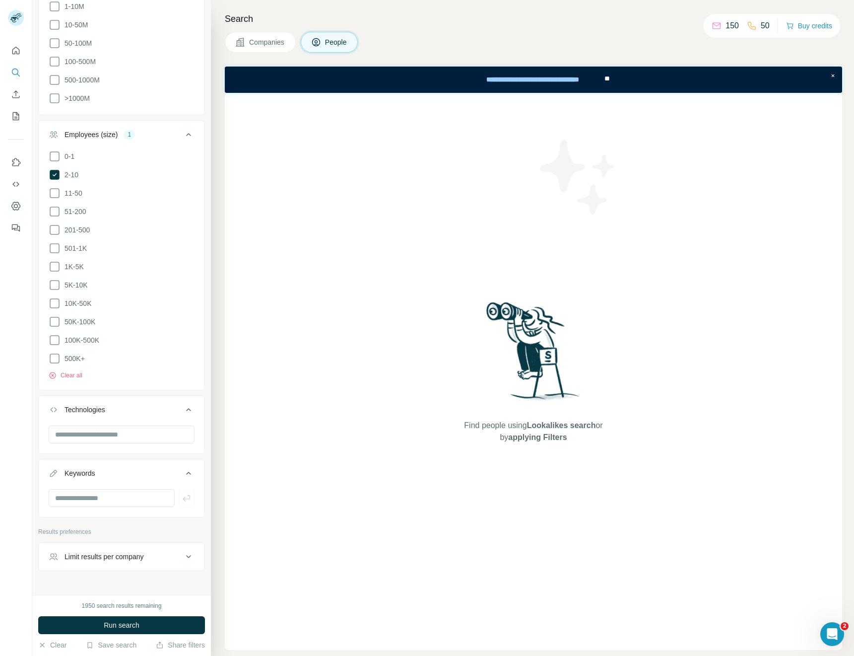
click at [85, 479] on button "Keywords" at bounding box center [122, 475] width 166 height 28
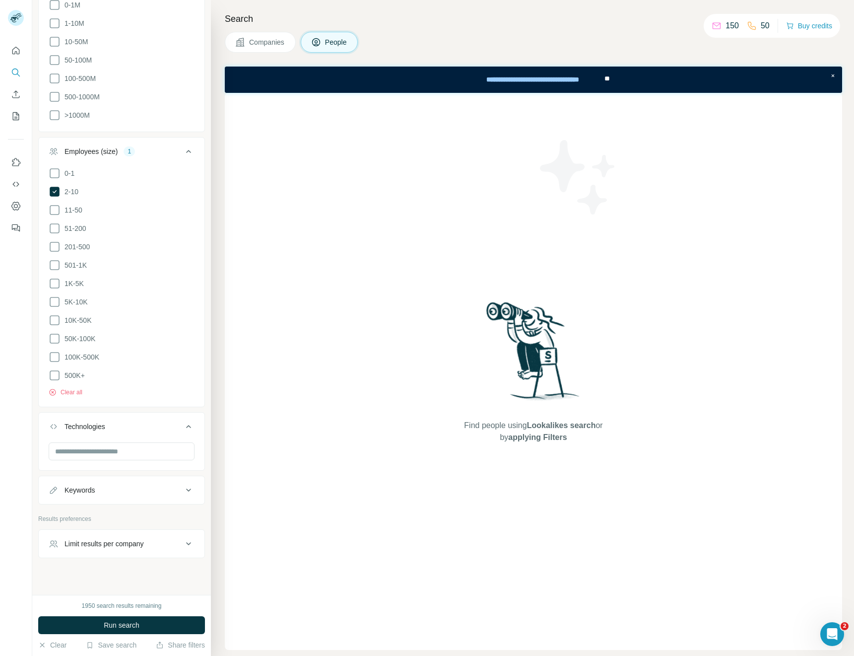
click at [85, 486] on button "Keywords" at bounding box center [122, 490] width 166 height 24
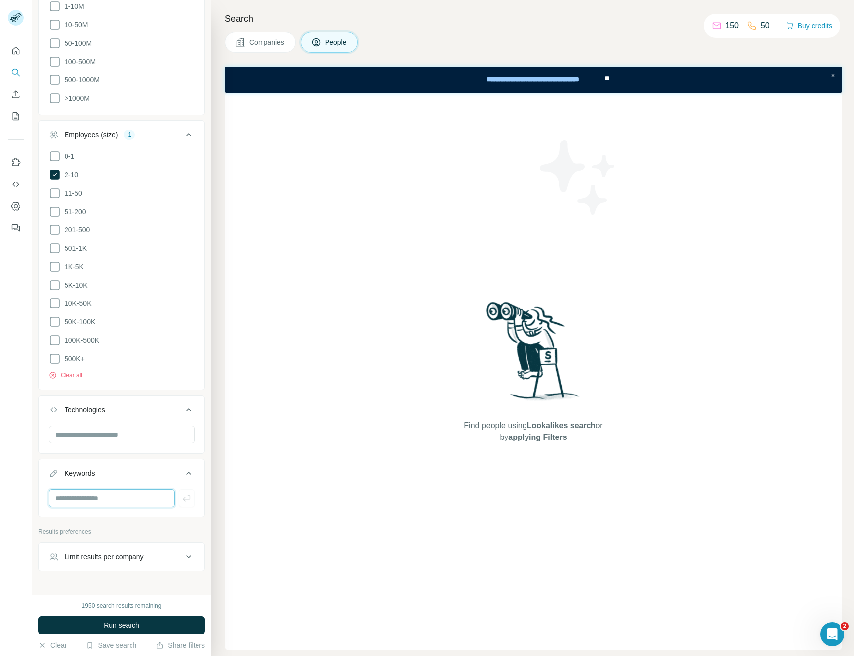
click at [85, 489] on input "text" at bounding box center [112, 498] width 126 height 18
click at [94, 545] on button "Limit results per company" at bounding box center [122, 557] width 166 height 24
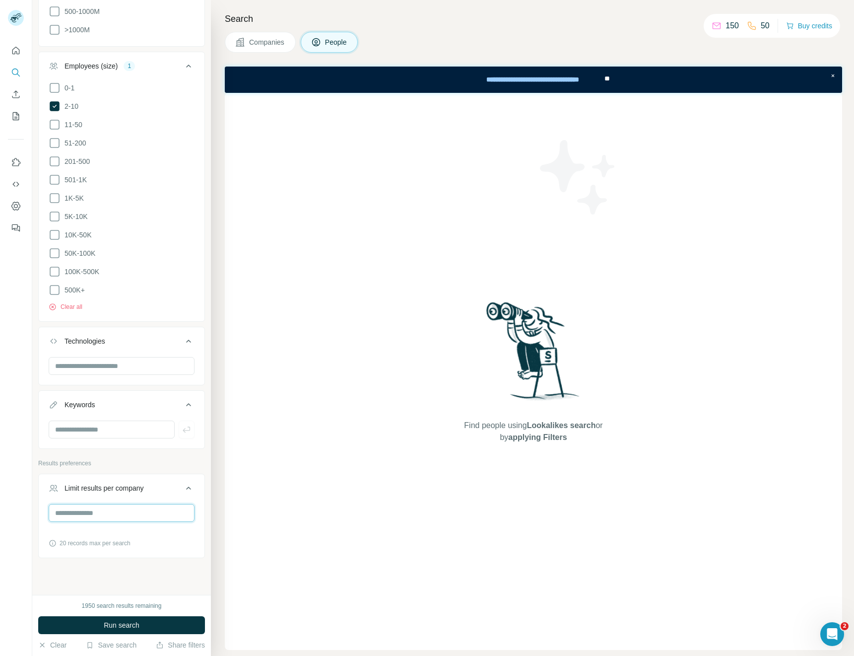
click at [86, 508] on input "number" at bounding box center [122, 513] width 146 height 18
click at [85, 431] on div at bounding box center [122, 433] width 166 height 26
click at [89, 420] on input "text" at bounding box center [112, 429] width 126 height 18
type input "*******"
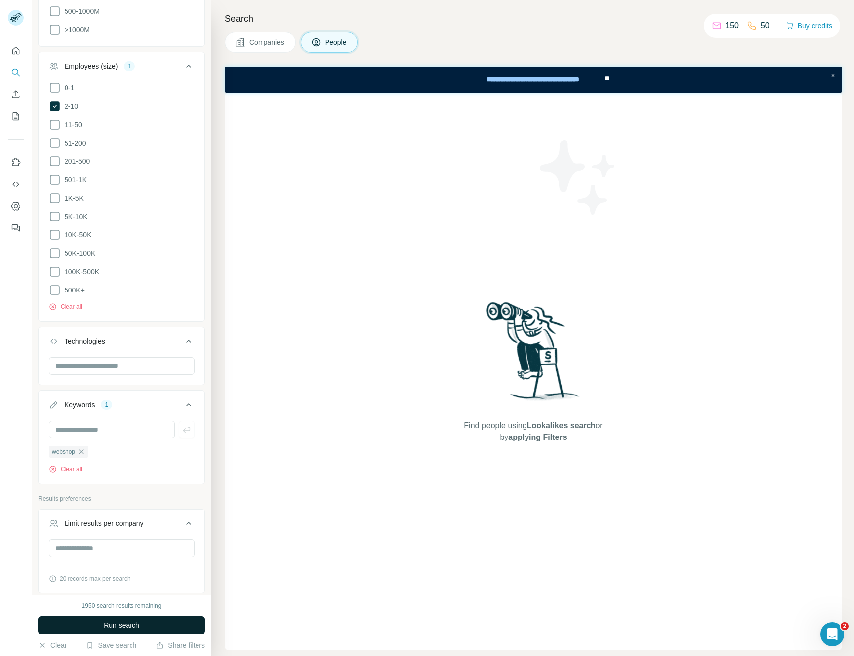
click at [132, 620] on span "Run search" at bounding box center [122, 625] width 36 height 10
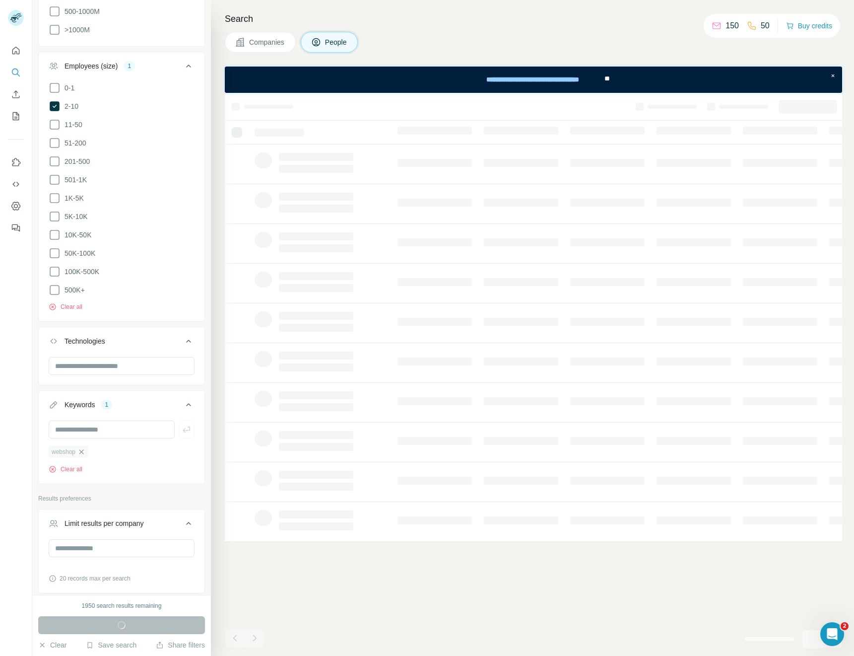
click at [80, 448] on icon "button" at bounding box center [81, 452] width 8 height 8
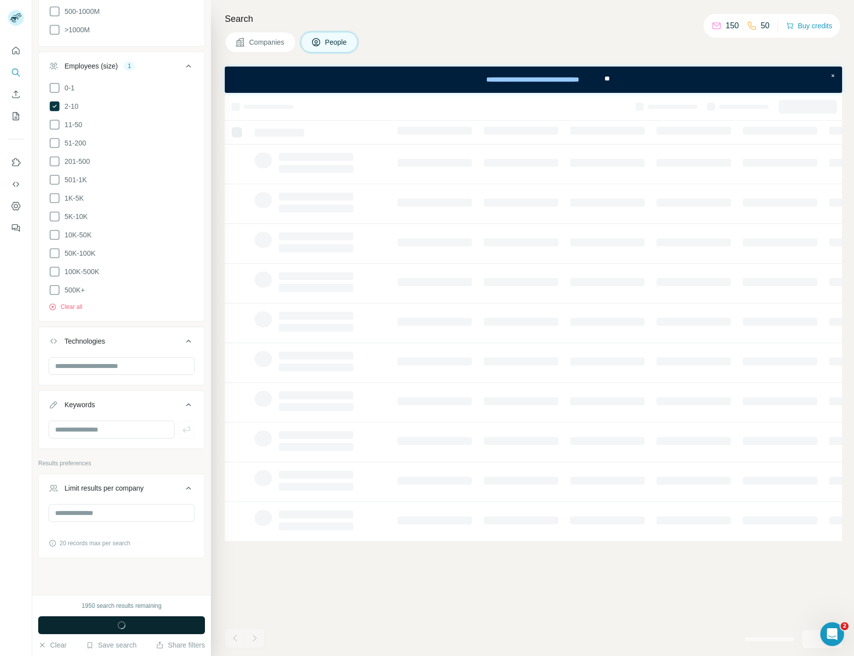
click at [118, 422] on input "text" at bounding box center [112, 429] width 126 height 18
click at [120, 422] on input "text" at bounding box center [112, 429] width 126 height 18
type input "*********"
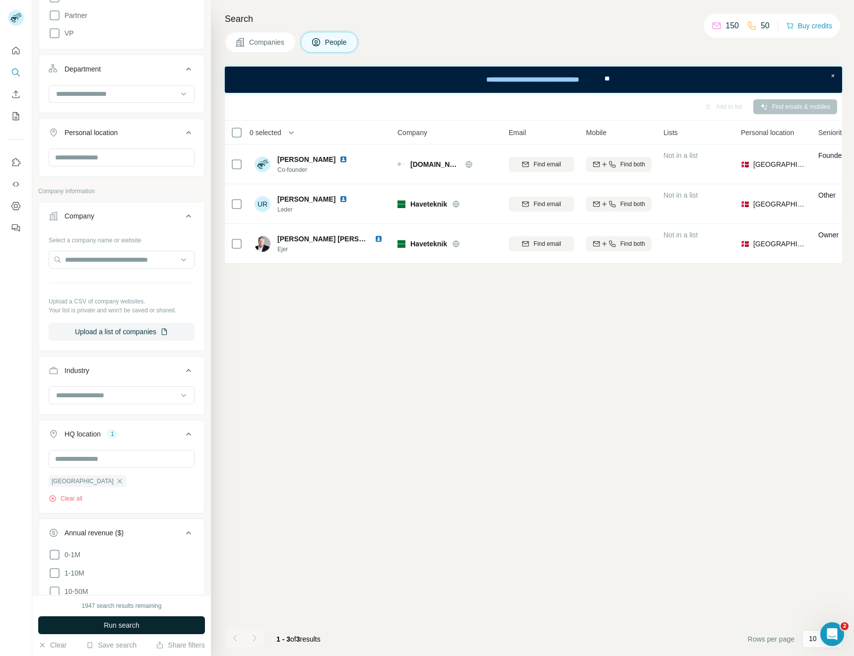
scroll to position [389, 0]
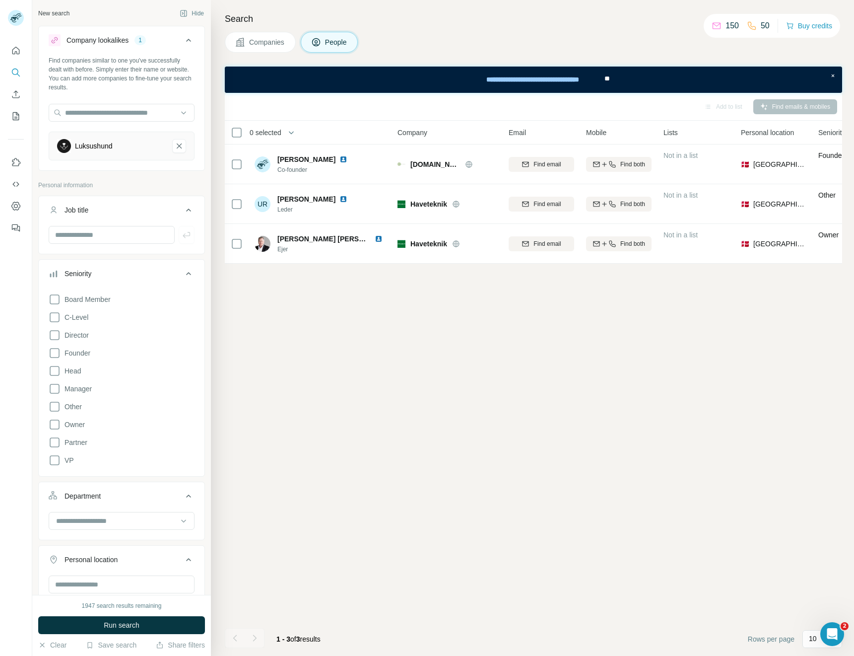
scroll to position [389, 0]
